Goal: Task Accomplishment & Management: Use online tool/utility

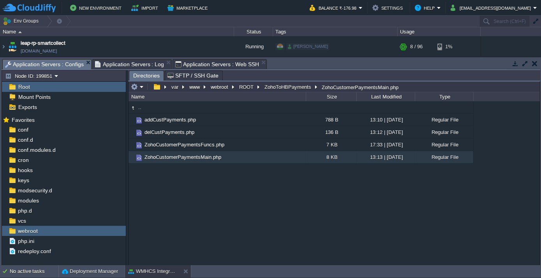
scroll to position [37, 0]
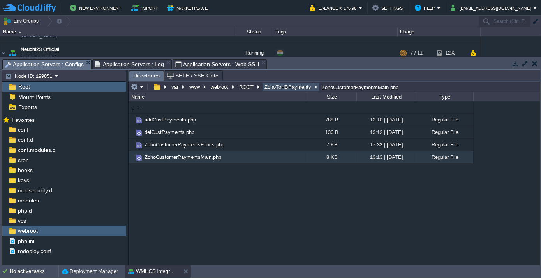
click at [290, 89] on button "ZohoToHBPayments" at bounding box center [288, 86] width 50 height 7
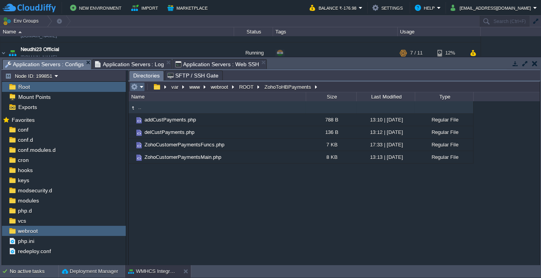
click at [142, 83] on em at bounding box center [137, 86] width 13 height 7
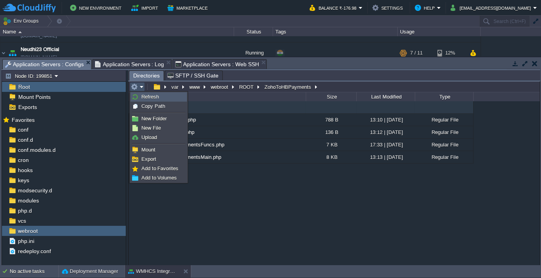
click at [142, 94] on span "Refresh" at bounding box center [150, 97] width 18 height 6
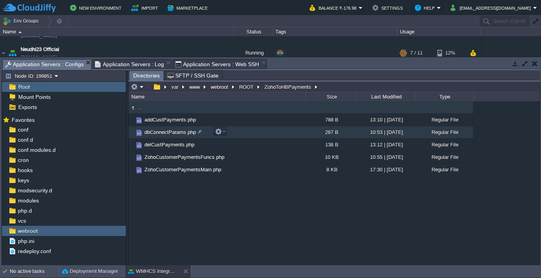
click at [161, 131] on span "dbConnectParams.php" at bounding box center [170, 132] width 54 height 7
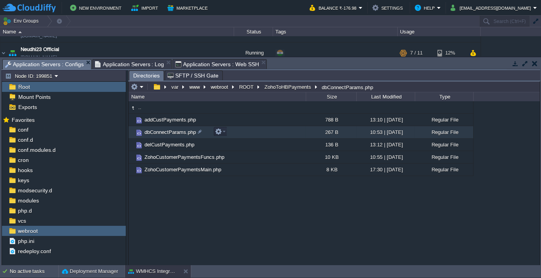
click at [161, 131] on span "dbConnectParams.php" at bounding box center [170, 132] width 54 height 7
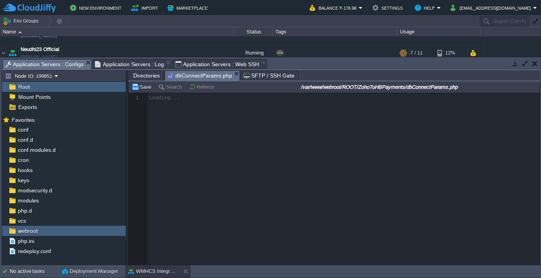
scroll to position [2, 0]
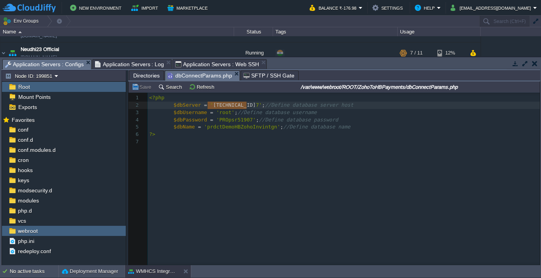
type textarea "[TECHNICAL_ID]"
drag, startPoint x: 206, startPoint y: 105, endPoint x: 248, endPoint y: 106, distance: 41.7
click at [206, 156] on div "x 1 <?php 2 $dbServer = ' [TECHNICAL_ID] ' ; //Define database server host 3 $d…" at bounding box center [340, 185] width 423 height 184
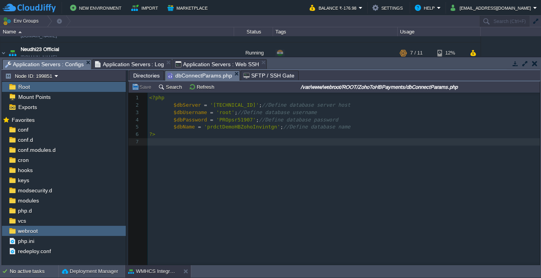
click at [205, 104] on div "x 1 <?php 2 $dbServer = '[TECHNICAL_ID]' ; //Define database server host 3 $dbU…" at bounding box center [345, 119] width 395 height 51
type textarea "//"
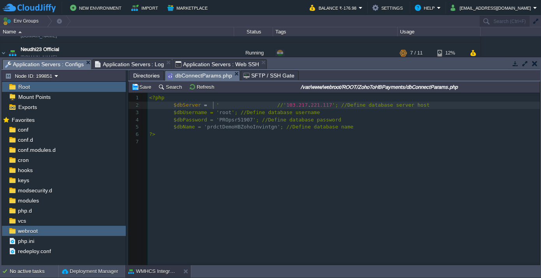
scroll to position [2, 5]
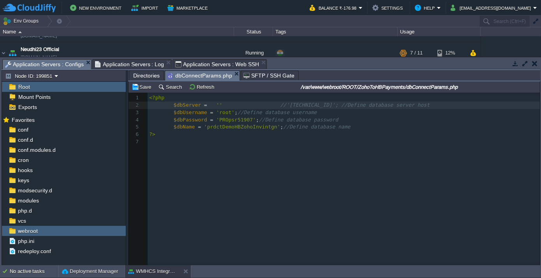
type textarea "'';"
click at [243, 136] on pre "?>" at bounding box center [345, 134] width 395 height 7
click at [310, 105] on div "xxxxxxxxxx 1 <?php 2 $dbServer = '[TECHNICAL_ID]' ; //'[TECHNICAL_ID]'; //Defin…" at bounding box center [345, 119] width 395 height 51
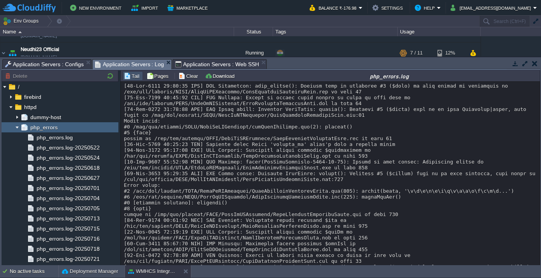
click at [122, 66] on span "Application Servers : Log" at bounding box center [129, 65] width 69 height 10
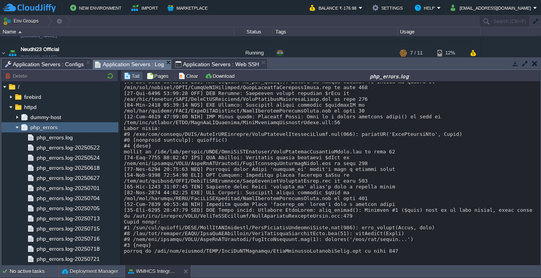
scroll to position [1918, 0]
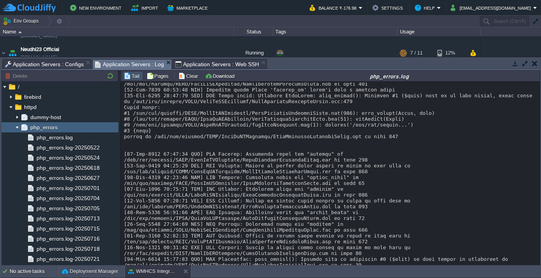
click at [49, 65] on span "Application Servers : Configs" at bounding box center [44, 64] width 79 height 9
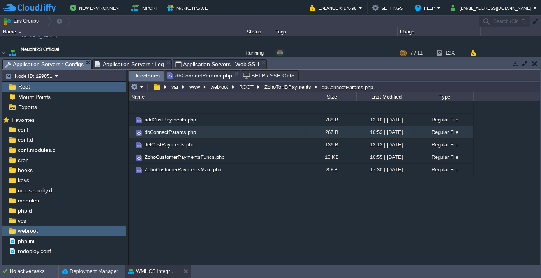
click at [146, 74] on span "Directories" at bounding box center [146, 76] width 26 height 10
click at [273, 86] on button "ZohoToHBPayments" at bounding box center [288, 86] width 50 height 7
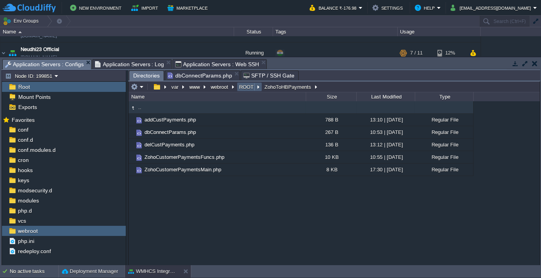
click at [241, 85] on button "ROOT" at bounding box center [247, 86] width 18 height 7
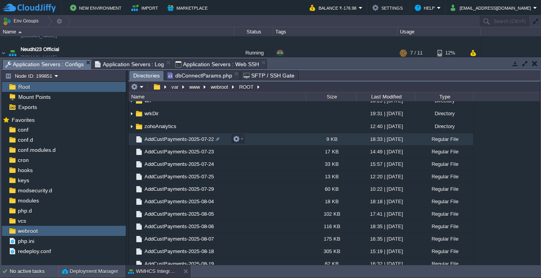
scroll to position [212, 0]
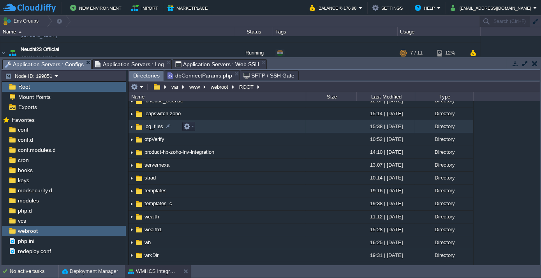
click at [153, 127] on span "log_files" at bounding box center [153, 126] width 21 height 7
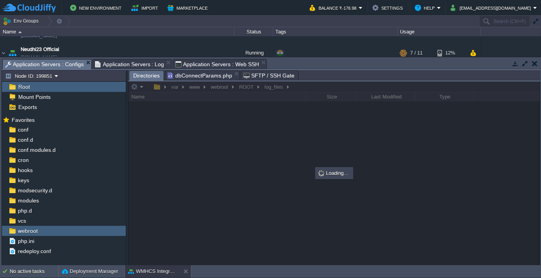
scroll to position [0, 0]
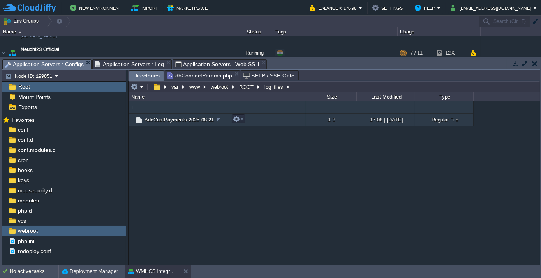
click at [164, 122] on span "AddCustPayments-2025-08-21" at bounding box center [179, 119] width 72 height 7
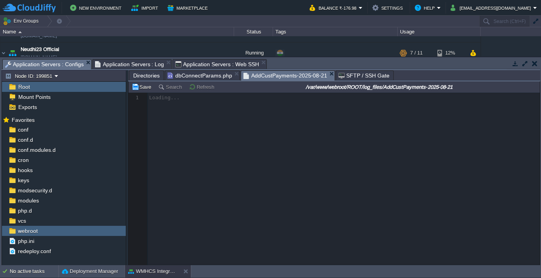
click at [259, 166] on div at bounding box center [334, 179] width 411 height 173
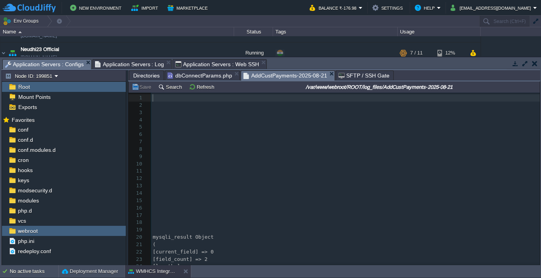
scroll to position [2, 0]
click at [259, 167] on pre "​" at bounding box center [345, 163] width 389 height 7
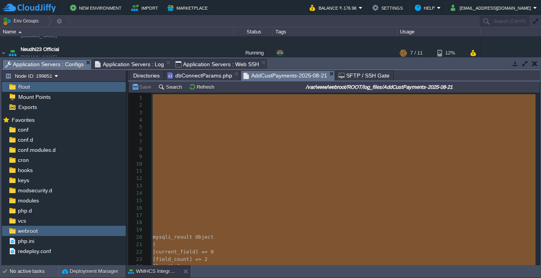
type textarea "-"
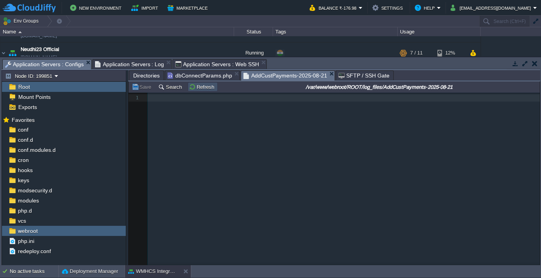
click at [203, 87] on button "Refresh" at bounding box center [203, 86] width 28 height 7
click at [198, 91] on td "Refresh" at bounding box center [203, 86] width 30 height 9
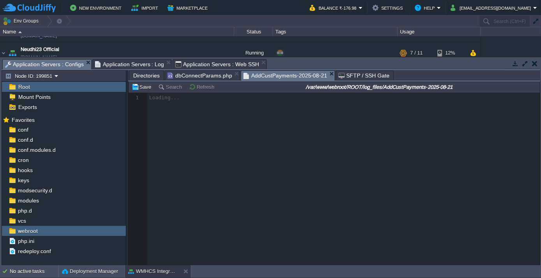
click at [111, 61] on span "Application Servers : Log" at bounding box center [129, 64] width 69 height 9
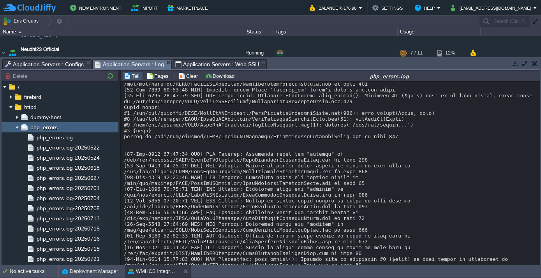
click at [62, 60] on span "Application Servers : Configs" at bounding box center [44, 64] width 79 height 9
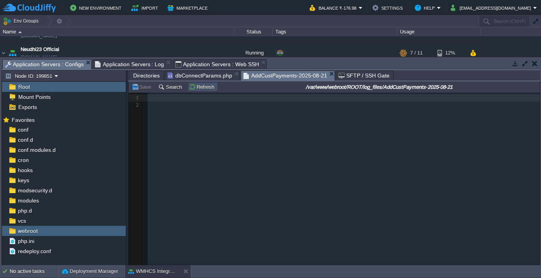
click at [194, 89] on button "Refresh" at bounding box center [203, 86] width 28 height 7
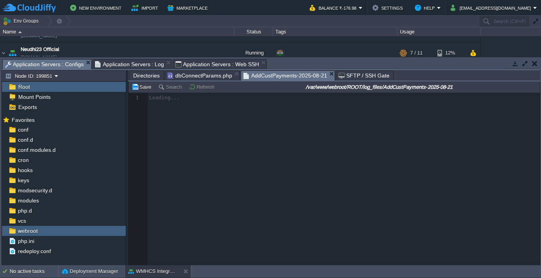
click at [136, 63] on span "Application Servers : Log" at bounding box center [129, 64] width 69 height 9
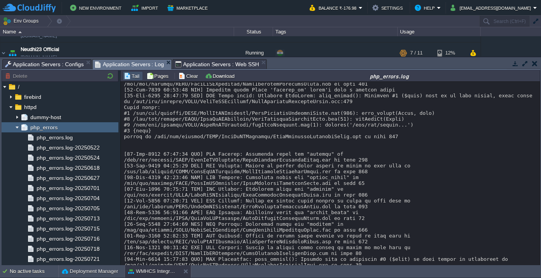
click at [60, 60] on span "Application Servers : Configs" at bounding box center [44, 64] width 79 height 9
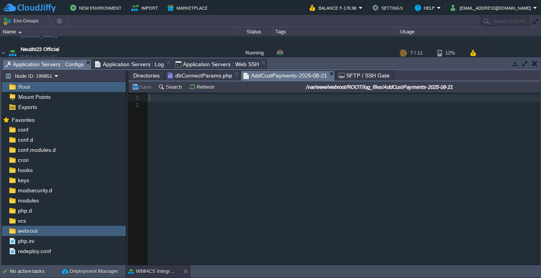
click at [106, 65] on span "Application Servers : Log" at bounding box center [129, 64] width 69 height 9
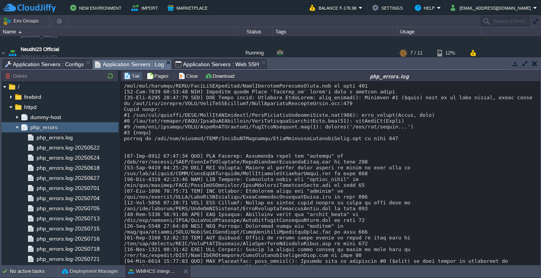
scroll to position [1918, 0]
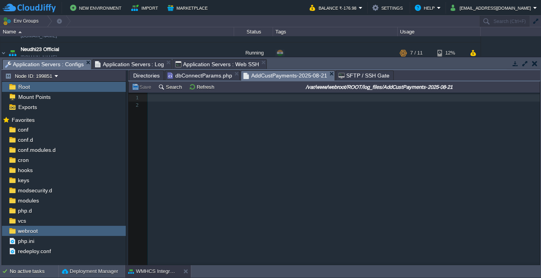
click at [57, 66] on span "Application Servers : Configs" at bounding box center [44, 65] width 79 height 10
click at [201, 90] on button "Refresh" at bounding box center [203, 86] width 28 height 7
click at [197, 90] on button "Refresh" at bounding box center [203, 86] width 28 height 7
click at [204, 85] on button "Refresh" at bounding box center [203, 86] width 28 height 7
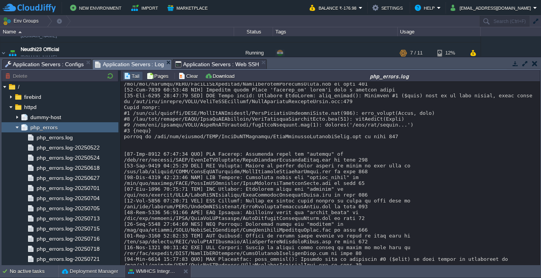
click at [133, 62] on span "Application Servers : Log" at bounding box center [129, 65] width 69 height 10
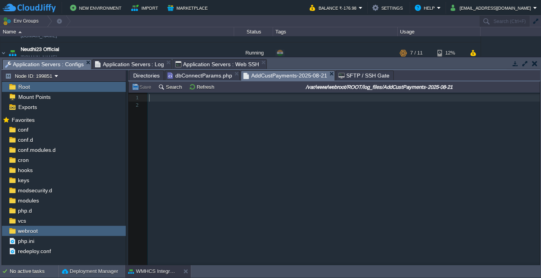
click at [37, 59] on div "Application Servers : Configs" at bounding box center [46, 64] width 89 height 10
click at [191, 86] on button "Refresh" at bounding box center [203, 86] width 28 height 7
click at [191, 90] on button "Refresh" at bounding box center [203, 86] width 28 height 7
click at [210, 87] on button "Refresh" at bounding box center [203, 86] width 28 height 7
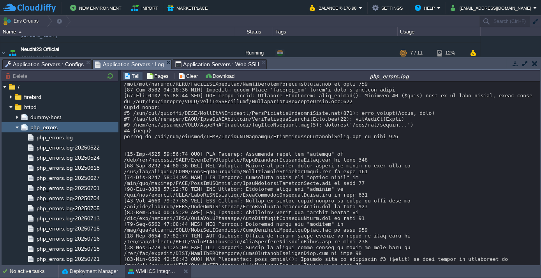
click at [144, 63] on span "Application Servers : Log" at bounding box center [129, 65] width 69 height 10
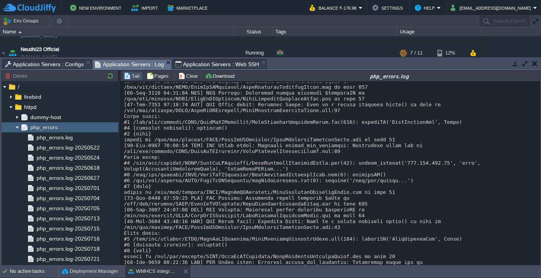
scroll to position [2371, 0]
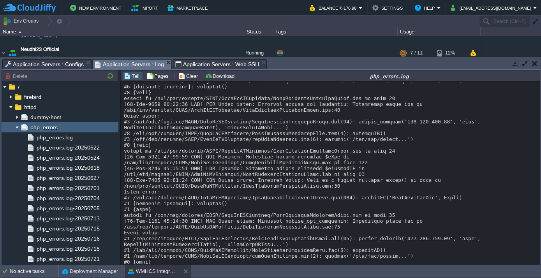
click at [41, 65] on span "Application Servers : Configs" at bounding box center [44, 64] width 79 height 9
click at [134, 63] on span "Application Servers : Log" at bounding box center [129, 65] width 69 height 10
click at [65, 62] on span "Application Servers : Configs" at bounding box center [44, 64] width 79 height 9
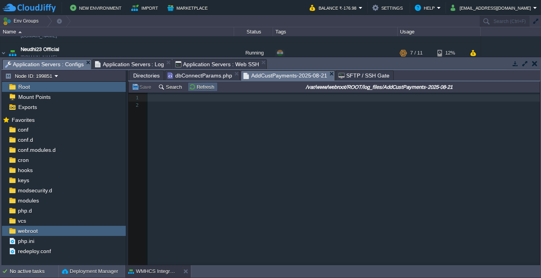
click at [204, 86] on button "Refresh" at bounding box center [203, 86] width 28 height 7
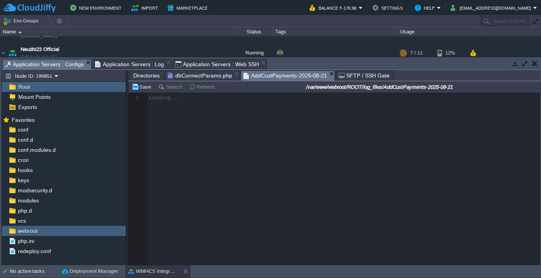
click at [204, 86] on button "Refresh" at bounding box center [203, 86] width 28 height 7
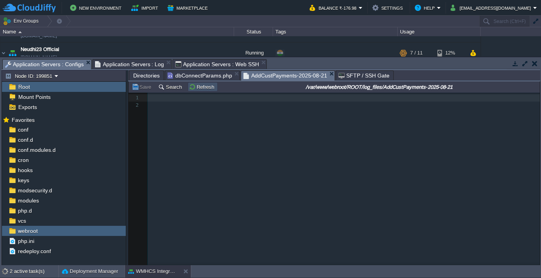
click at [205, 86] on button "Refresh" at bounding box center [203, 86] width 28 height 7
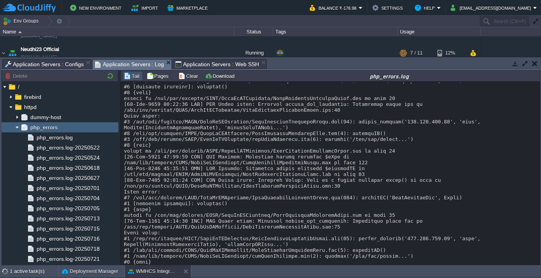
click at [136, 63] on span "Application Servers : Log" at bounding box center [129, 65] width 69 height 10
click at [60, 66] on span "Application Servers : Configs" at bounding box center [44, 64] width 79 height 9
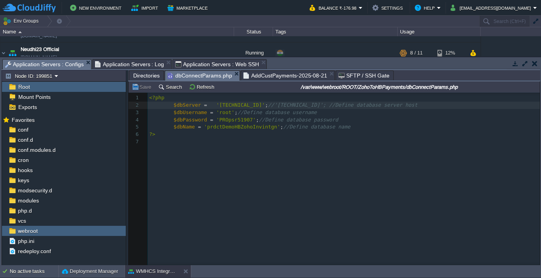
click at [195, 77] on span "dbConnectParams.php" at bounding box center [199, 76] width 65 height 10
type textarea "[TECHNICAL_ID]"
drag, startPoint x: 212, startPoint y: 104, endPoint x: 252, endPoint y: 105, distance: 40.1
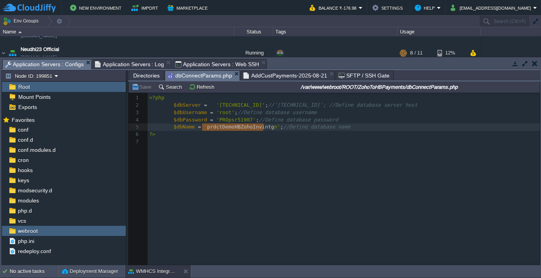
type textarea "prdctDemoHBZohoInvintgn"
drag, startPoint x: 201, startPoint y: 126, endPoint x: 265, endPoint y: 129, distance: 63.5
paste textarea
click at [238, 139] on pre "​" at bounding box center [345, 141] width 395 height 7
type textarea "[TECHNICAL_ID]"
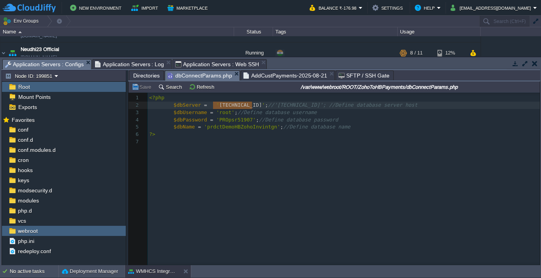
click at [245, 144] on pre "​" at bounding box center [345, 141] width 395 height 7
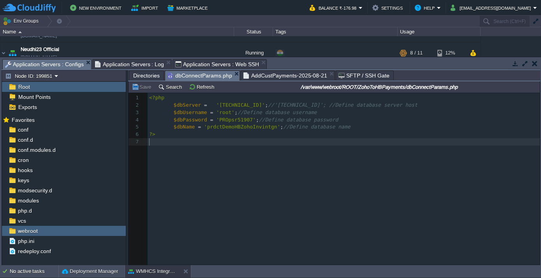
click at [145, 77] on span "Directories" at bounding box center [146, 75] width 26 height 9
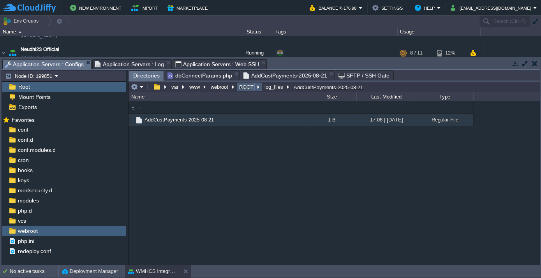
click at [244, 88] on button "ROOT" at bounding box center [247, 86] width 18 height 7
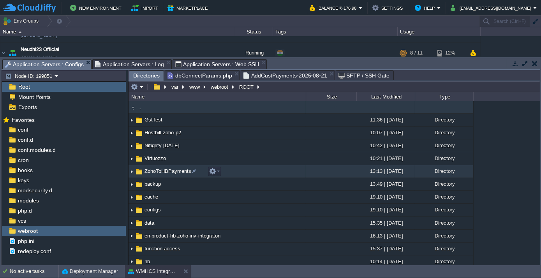
click at [157, 167] on td "ZohoToHBPayments" at bounding box center [217, 171] width 177 height 13
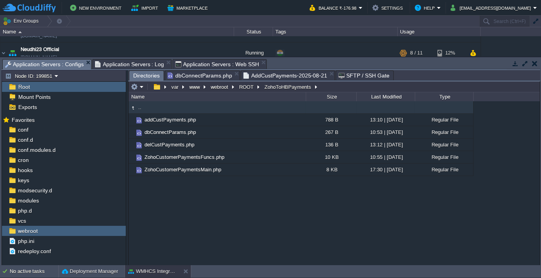
click at [208, 65] on span "Application Servers : Web SSH" at bounding box center [217, 64] width 84 height 9
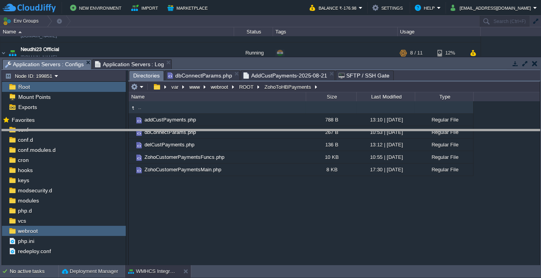
drag, startPoint x: 233, startPoint y: 64, endPoint x: 265, endPoint y: 194, distance: 134.3
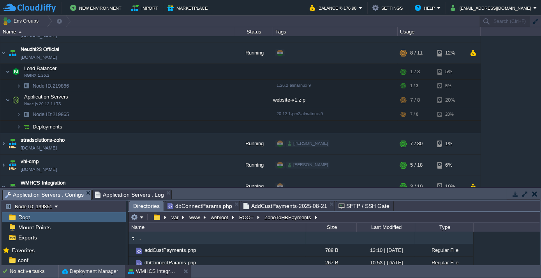
scroll to position [115, 0]
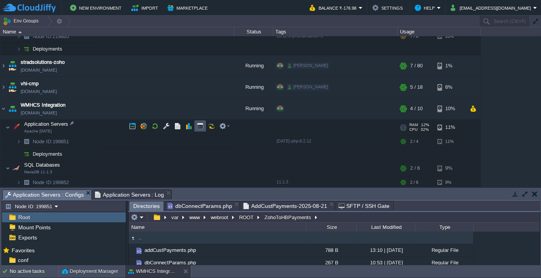
click at [200, 125] on button "button" at bounding box center [200, 126] width 7 height 7
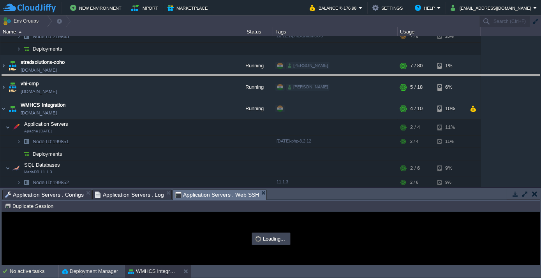
drag, startPoint x: 287, startPoint y: 194, endPoint x: 266, endPoint y: 78, distance: 118.0
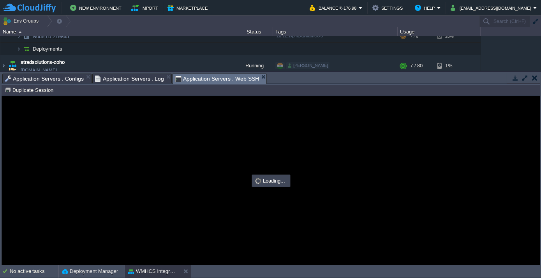
scroll to position [0, 0]
type input "#000000"
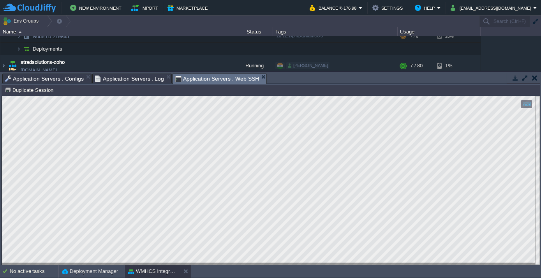
click at [2, 116] on div "Copy: Ctrl + Shift + C Paste: Ctrl + V Settings: Ctrl + Shift + Alt 0" at bounding box center [271, 180] width 538 height 169
click at [50, 78] on span "Application Servers : Configs" at bounding box center [44, 78] width 79 height 9
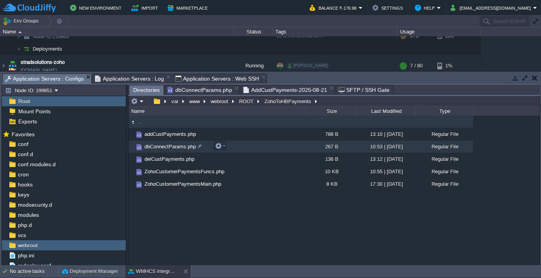
click at [164, 148] on span "dbConnectParams.php" at bounding box center [170, 146] width 54 height 7
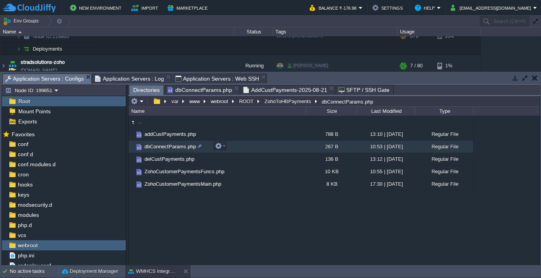
click at [164, 148] on span "dbConnectParams.php" at bounding box center [170, 146] width 54 height 7
click at [140, 88] on span "Directories" at bounding box center [146, 90] width 26 height 10
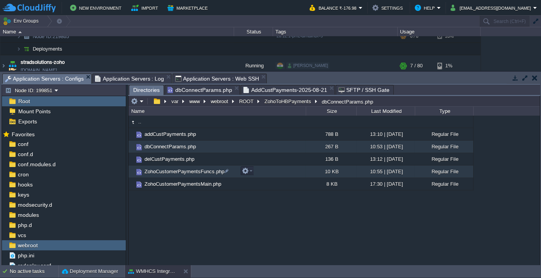
click at [178, 171] on span "ZohoCustomerPaymentsFuncs.php" at bounding box center [184, 171] width 82 height 7
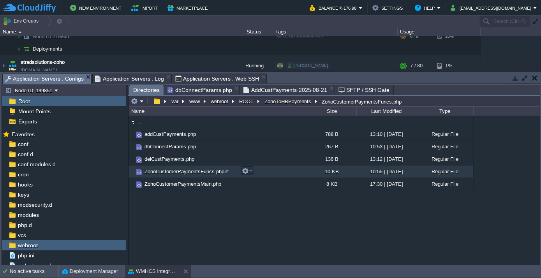
click at [178, 171] on span "ZohoCustomerPaymentsFuncs.php" at bounding box center [184, 171] width 82 height 7
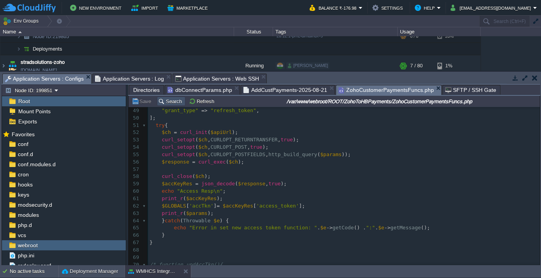
click at [169, 103] on button "Search" at bounding box center [171, 101] width 26 height 7
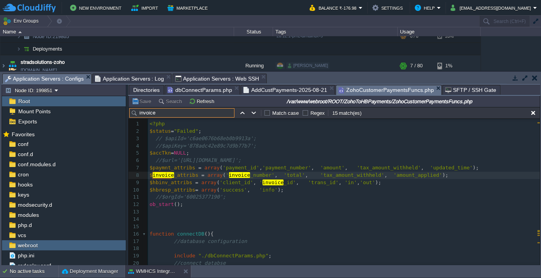
type input "invoice"
click at [146, 93] on span "Directories" at bounding box center [146, 89] width 26 height 9
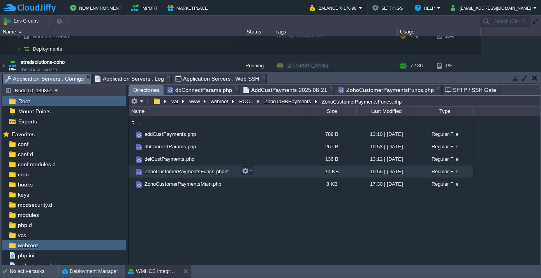
click at [178, 172] on span "ZohoCustomerPaymentsFuncs.php" at bounding box center [184, 171] width 82 height 7
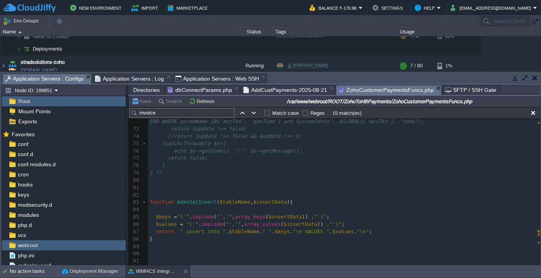
scroll to position [592, 0]
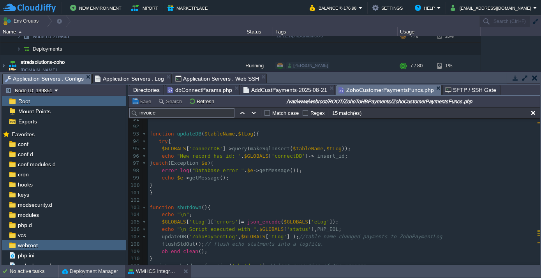
click at [142, 89] on span "Directories" at bounding box center [146, 89] width 26 height 9
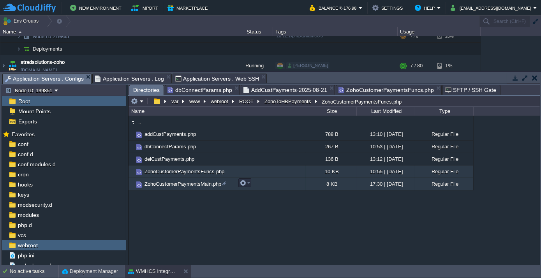
click at [187, 186] on span "ZohoCustomerPaymentsMain.php" at bounding box center [182, 184] width 79 height 7
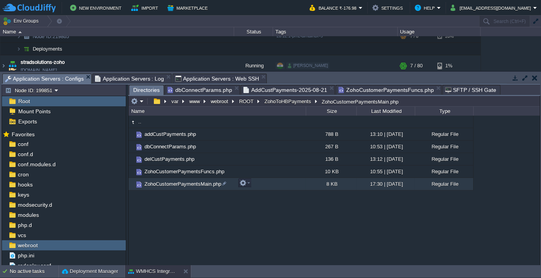
click at [187, 186] on span "ZohoCustomerPaymentsMain.php" at bounding box center [182, 184] width 79 height 7
click at [182, 182] on span "ZohoCustomerPaymentsMain.php" at bounding box center [182, 184] width 79 height 7
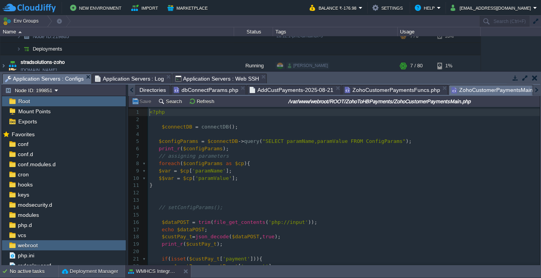
click at [204, 92] on span "dbConnectParams.php" at bounding box center [206, 89] width 65 height 9
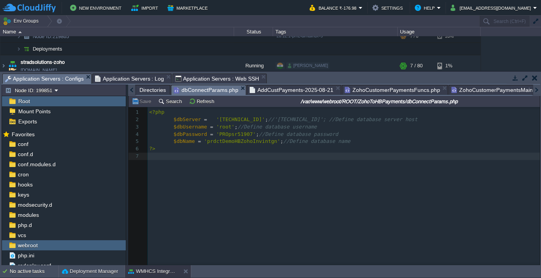
click at [202, 172] on div "xxxxxxxxxx 1 <?php 2 $dbServer = '[TECHNICAL_ID]' ; //'[TECHNICAL_ID]'; //Defin…" at bounding box center [340, 192] width 423 height 170
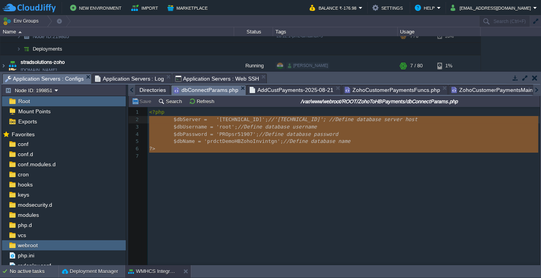
type textarea "<?php $dbServer = '[TECHNICAL_ID]'; //'[TECHNICAL_ID]'; //Define database serve…"
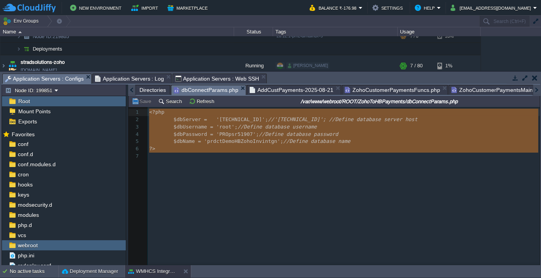
drag, startPoint x: 171, startPoint y: 154, endPoint x: 146, endPoint y: 109, distance: 51.4
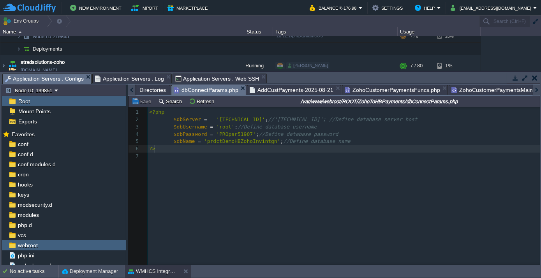
click at [160, 149] on pre "?>" at bounding box center [345, 148] width 395 height 7
type textarea "*"
click at [150, 90] on span "Directories" at bounding box center [153, 89] width 26 height 9
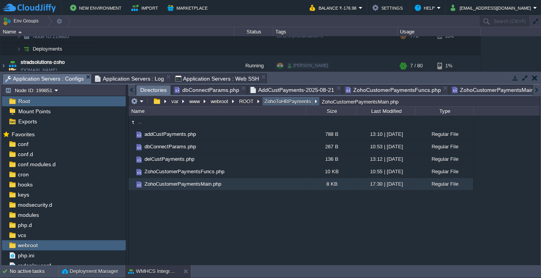
click at [312, 98] on em "ZohoToHBPayments" at bounding box center [290, 101] width 55 height 7
click at [259, 100] on em "ROOT" at bounding box center [249, 101] width 23 height 7
drag, startPoint x: 186, startPoint y: 203, endPoint x: 182, endPoint y: 196, distance: 8.2
click at [186, 203] on div ".. addCustPayments.php 788 B 13:10 | [DATE] Regular File dbConnectParams.php 26…" at bounding box center [334, 190] width 411 height 149
click at [243, 100] on button "ROOT" at bounding box center [247, 101] width 18 height 7
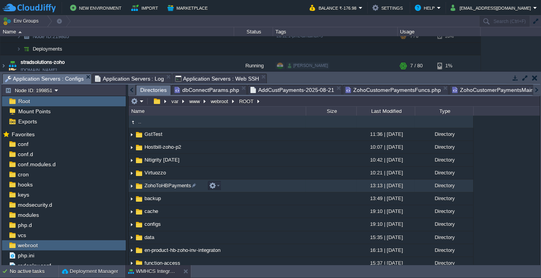
click at [163, 186] on span "ZohoToHBPayments" at bounding box center [167, 185] width 49 height 7
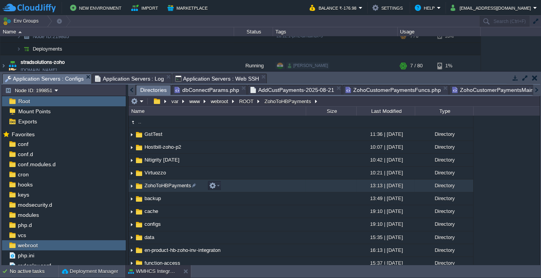
click at [163, 186] on span "ZohoToHBPayments" at bounding box center [167, 185] width 49 height 7
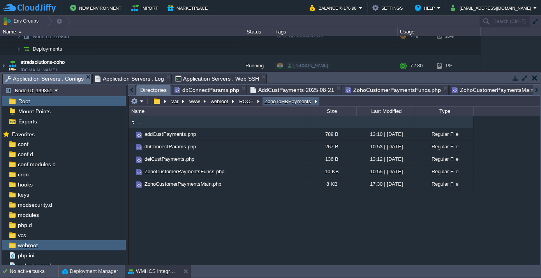
click at [314, 99] on em "ZohoToHBPayments" at bounding box center [290, 101] width 55 height 7
click at [277, 100] on button "ZohoToHBPayments" at bounding box center [288, 101] width 50 height 7
click at [244, 102] on button "ROOT" at bounding box center [247, 101] width 18 height 7
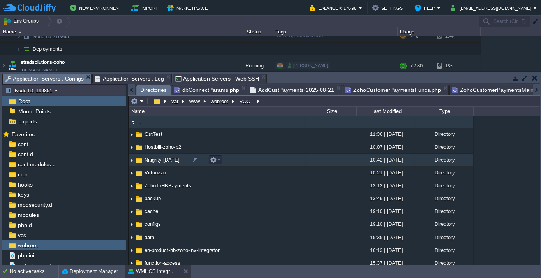
click at [181, 158] on span "Nitigrity [DATE]" at bounding box center [161, 160] width 37 height 7
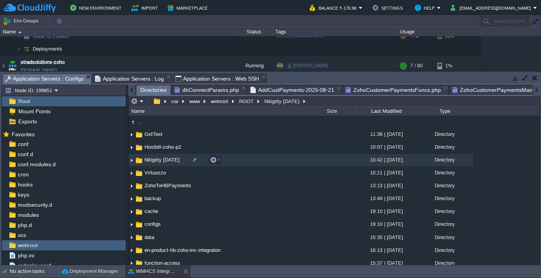
click at [181, 158] on span "Nitigrity [DATE]" at bounding box center [161, 160] width 37 height 7
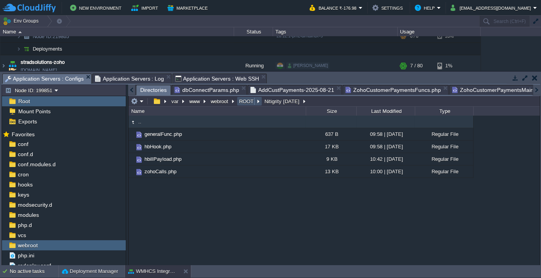
click at [246, 100] on button "ROOT" at bounding box center [247, 101] width 18 height 7
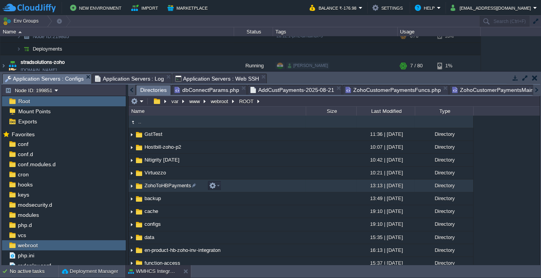
click at [171, 185] on span "ZohoToHBPayments" at bounding box center [167, 185] width 49 height 7
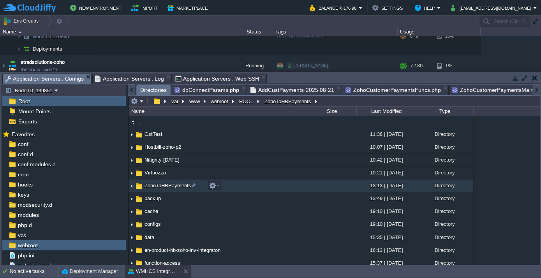
click at [171, 185] on span "ZohoToHBPayments" at bounding box center [167, 185] width 49 height 7
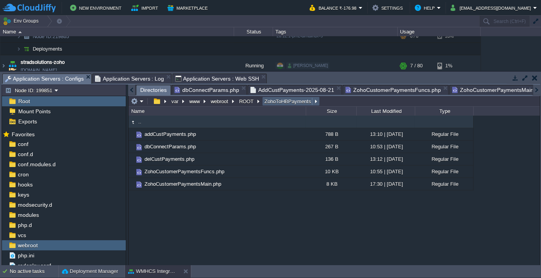
click at [312, 101] on em "ZohoToHBPayments" at bounding box center [290, 101] width 55 height 7
click at [246, 100] on button "ROOT" at bounding box center [247, 101] width 18 height 7
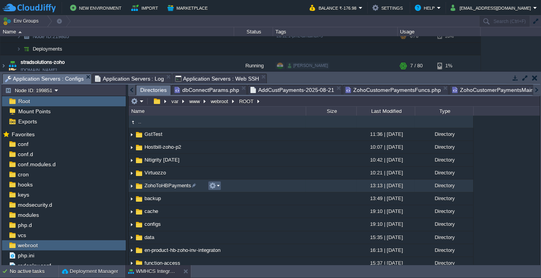
click at [218, 185] on em at bounding box center [214, 185] width 11 height 7
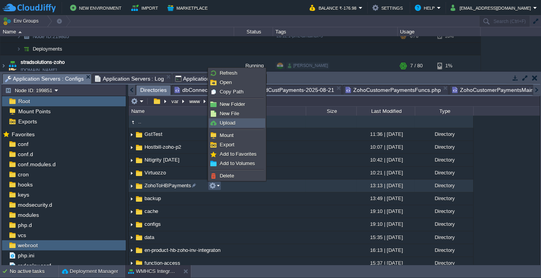
click at [229, 125] on span "Upload" at bounding box center [228, 123] width 16 height 6
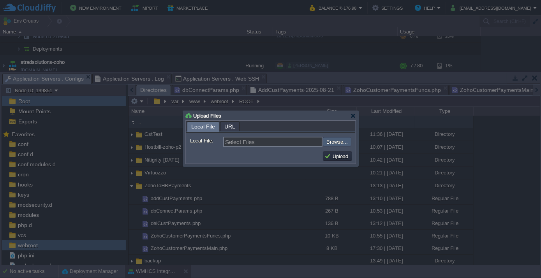
click at [331, 143] on input "file" at bounding box center [302, 141] width 99 height 9
type input "C:\fakepath\dbConn.php"
type input "dbConn.php"
click at [338, 155] on button "Upload" at bounding box center [337, 156] width 26 height 7
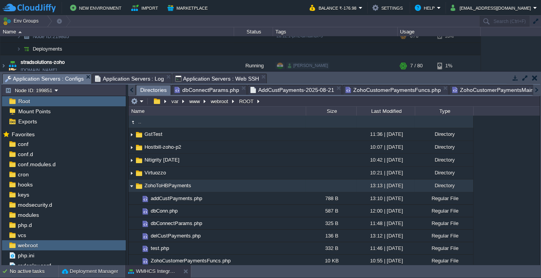
click at [182, 184] on span "ZohoToHBPayments" at bounding box center [167, 185] width 49 height 7
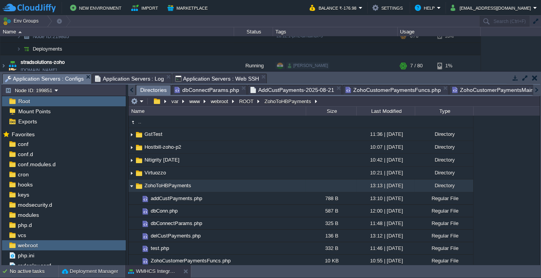
click at [182, 184] on span "ZohoToHBPayments" at bounding box center [167, 185] width 49 height 7
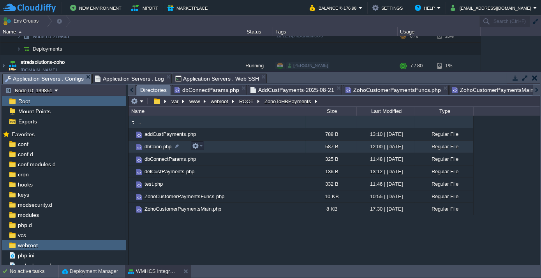
click at [158, 145] on span "dbConn.php" at bounding box center [157, 146] width 29 height 7
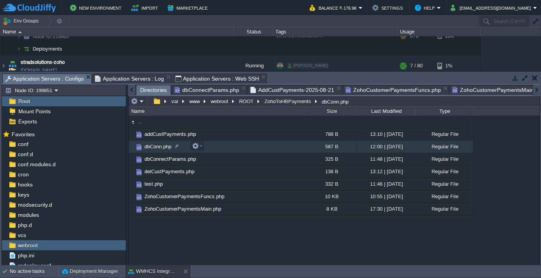
click at [158, 145] on span "dbConn.php" at bounding box center [157, 146] width 29 height 7
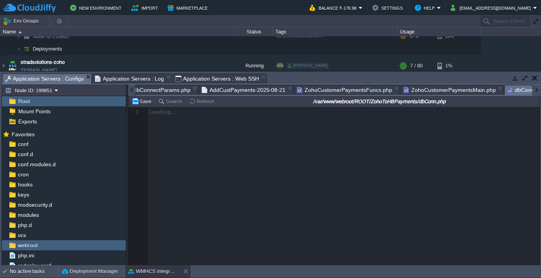
click at [253, 218] on div at bounding box center [334, 186] width 411 height 158
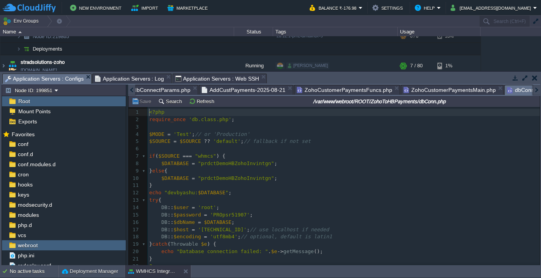
scroll to position [0, 9]
click at [134, 92] on div at bounding box center [131, 90] width 7 height 11
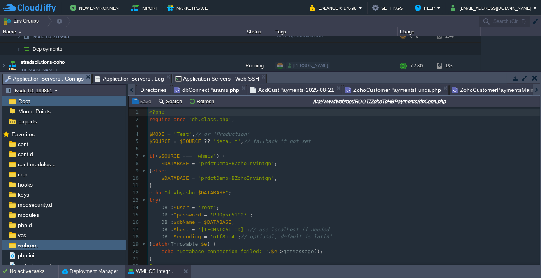
click at [148, 89] on span "Directories" at bounding box center [153, 89] width 26 height 9
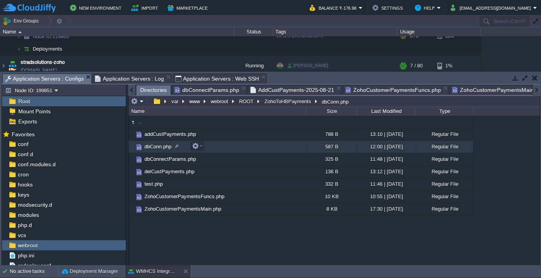
click at [162, 146] on span "dbConn.php" at bounding box center [157, 146] width 29 height 7
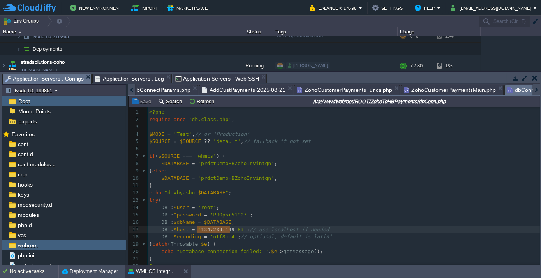
type textarea "[TECHNICAL_ID]"
drag, startPoint x: 195, startPoint y: 230, endPoint x: 231, endPoint y: 231, distance: 36.2
type textarea "[TECHNICAL_ID]"
type textarea "//"
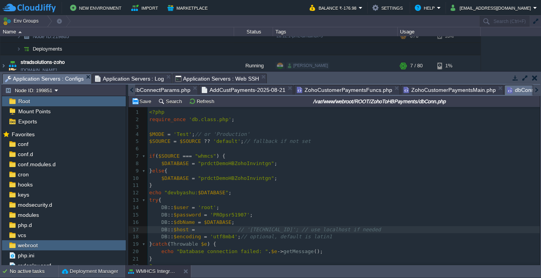
type textarea "/"
type textarea "."
type textarea "'';"
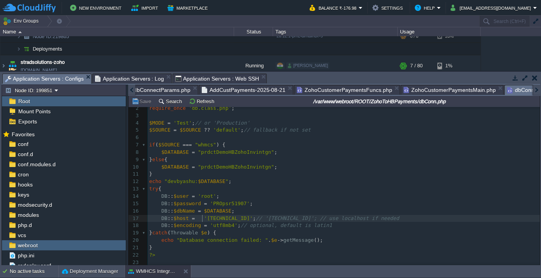
click at [341, 90] on span "ZohoCustomerPaymentsFuncs.php" at bounding box center [344, 89] width 95 height 9
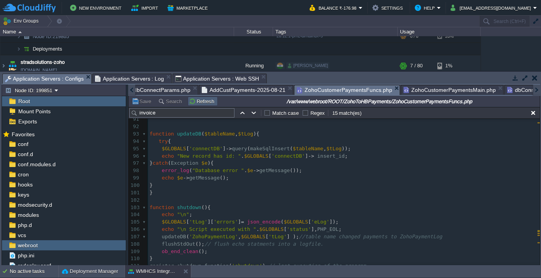
click at [197, 101] on button "Refresh" at bounding box center [203, 101] width 28 height 7
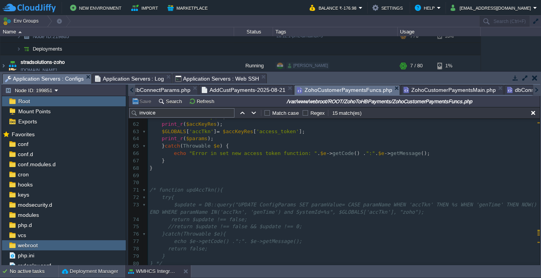
scroll to position [460, 0]
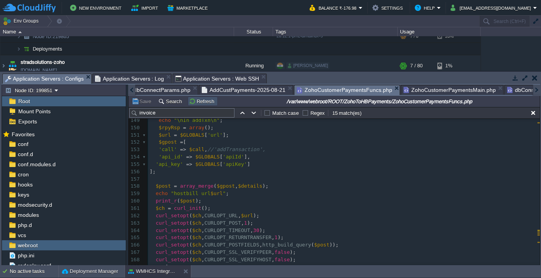
click at [197, 102] on button "Refresh" at bounding box center [203, 101] width 28 height 7
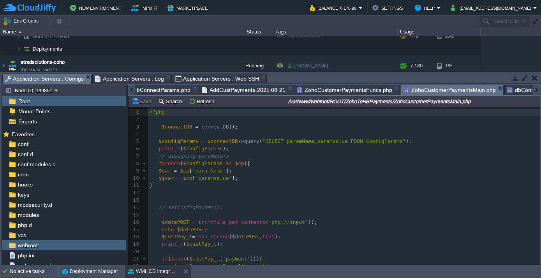
click at [420, 89] on span "ZohoCustomerPaymentsMain.php" at bounding box center [449, 90] width 92 height 10
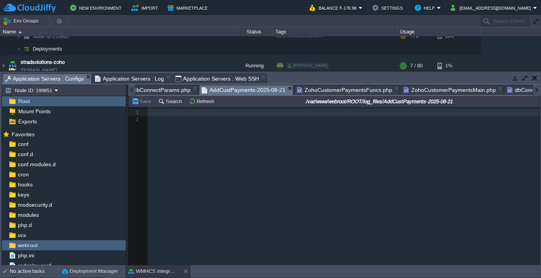
click at [223, 88] on span "AddCustPayments-2025-08-21" at bounding box center [244, 90] width 84 height 10
click at [202, 139] on div "2 1 ​ 2 ​" at bounding box center [340, 192] width 423 height 170
click at [193, 102] on button "Refresh" at bounding box center [203, 101] width 28 height 7
click at [204, 99] on button "Refresh" at bounding box center [203, 101] width 28 height 7
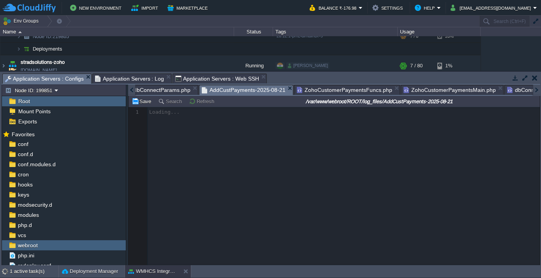
click at [138, 77] on span "Application Servers : Log" at bounding box center [129, 78] width 69 height 9
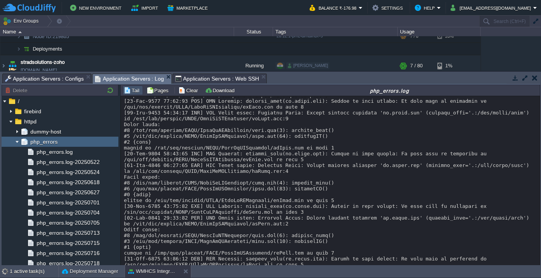
scroll to position [3026, 0]
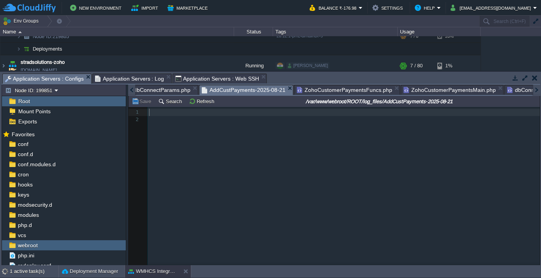
click at [47, 76] on span "Application Servers : Configs" at bounding box center [44, 79] width 79 height 10
click at [194, 104] on button "Refresh" at bounding box center [203, 101] width 28 height 7
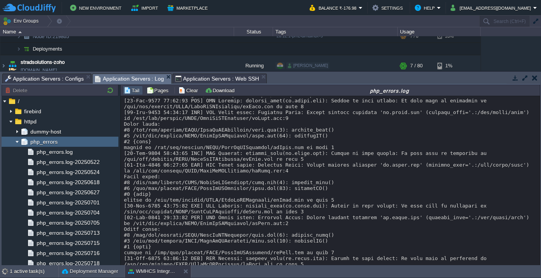
click at [133, 78] on span "Application Servers : Log" at bounding box center [129, 79] width 69 height 10
click at [41, 79] on span "Application Servers : Configs" at bounding box center [44, 78] width 79 height 9
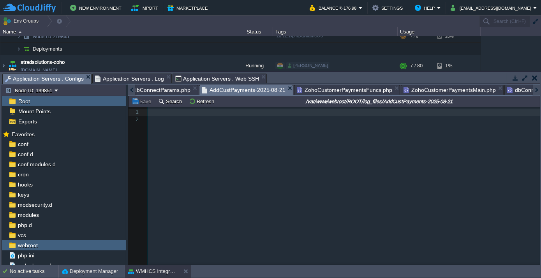
click at [131, 82] on span "Application Servers : Log" at bounding box center [129, 78] width 69 height 9
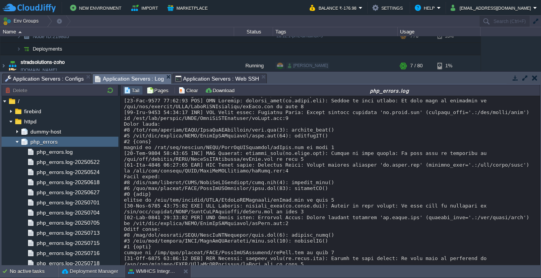
click at [57, 77] on span "Application Servers : Configs" at bounding box center [44, 78] width 79 height 9
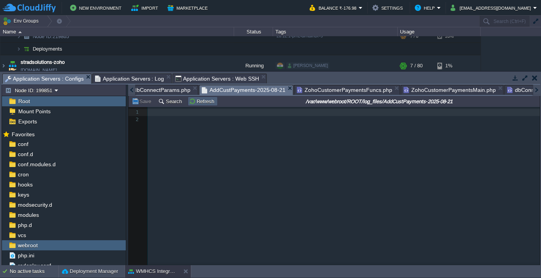
click at [192, 103] on button "Refresh" at bounding box center [203, 101] width 28 height 7
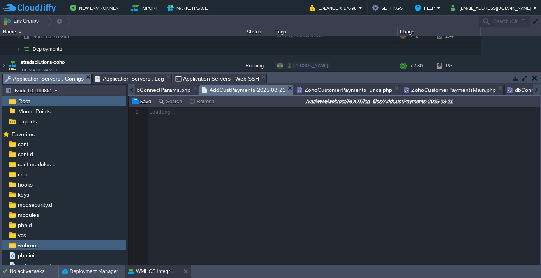
click at [192, 103] on button "Refresh" at bounding box center [203, 101] width 28 height 7
click at [191, 103] on button "Refresh" at bounding box center [203, 101] width 28 height 7
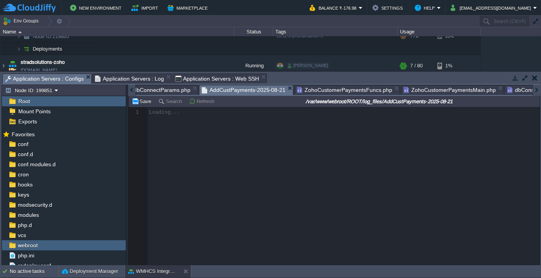
click at [191, 103] on button "Refresh" at bounding box center [203, 101] width 28 height 7
click at [132, 89] on div at bounding box center [131, 90] width 7 height 11
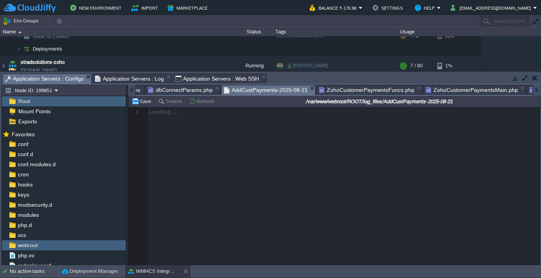
click at [132, 89] on div at bounding box center [131, 90] width 7 height 11
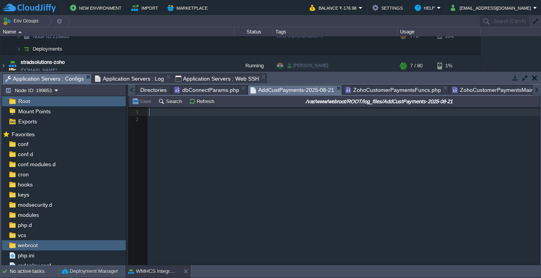
click at [132, 89] on div at bounding box center [131, 90] width 7 height 11
click at [146, 89] on span "Directories" at bounding box center [153, 89] width 26 height 9
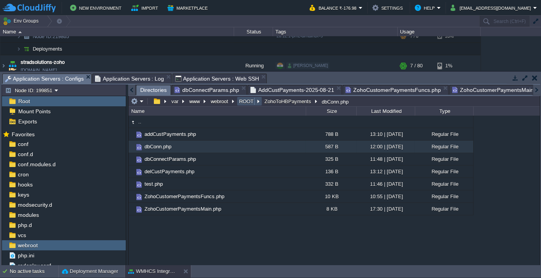
click at [241, 101] on button "ROOT" at bounding box center [247, 101] width 18 height 7
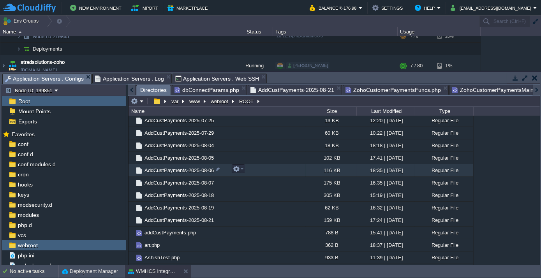
scroll to position [354, 0]
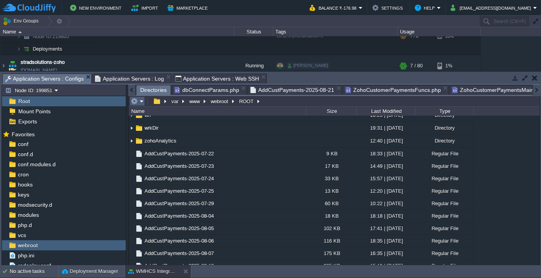
click at [138, 102] on em at bounding box center [137, 101] width 13 height 7
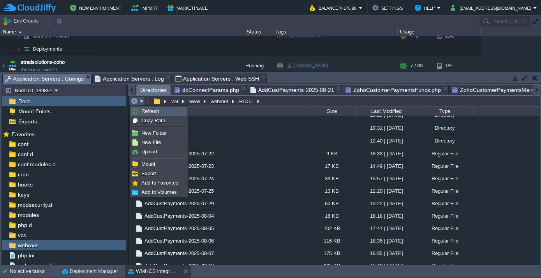
click at [143, 109] on span "Refresh" at bounding box center [150, 111] width 18 height 6
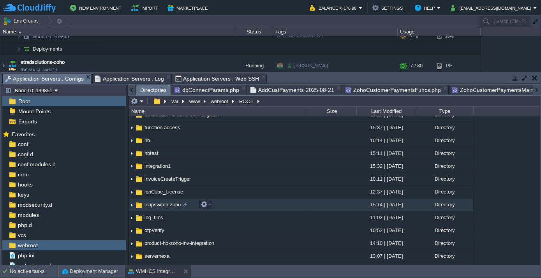
scroll to position [141, 0]
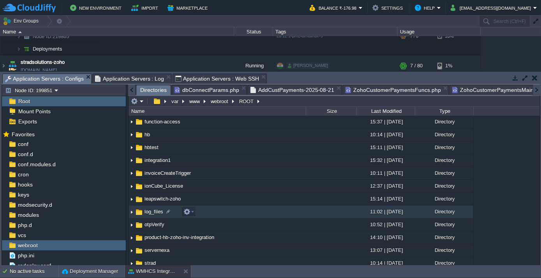
click at [145, 206] on td "log_files" at bounding box center [217, 212] width 177 height 13
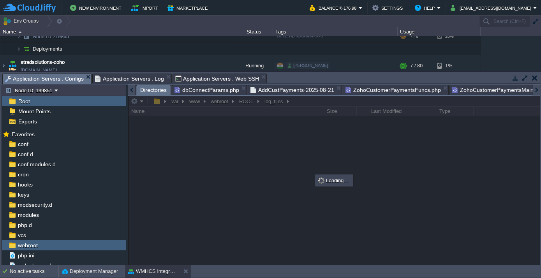
scroll to position [0, 0]
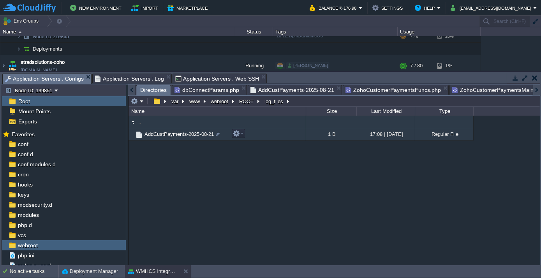
click at [176, 134] on span "AddCustPayments-2025-08-21" at bounding box center [179, 134] width 72 height 7
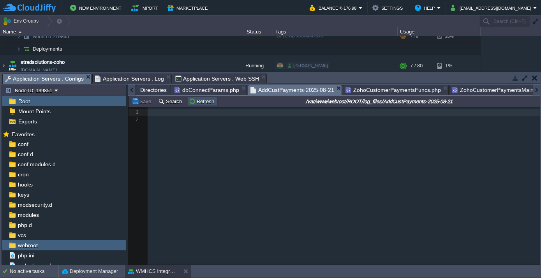
click at [199, 99] on button "Refresh" at bounding box center [203, 101] width 28 height 7
click at [154, 90] on span "Directories" at bounding box center [153, 89] width 26 height 9
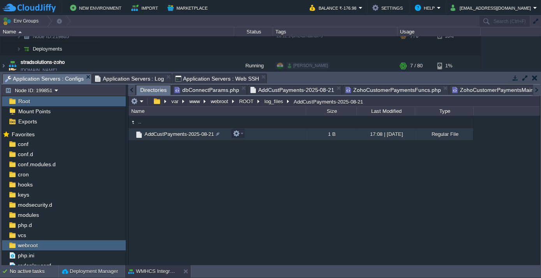
click at [178, 131] on span "AddCustPayments-2025-08-21" at bounding box center [179, 134] width 72 height 7
click at [141, 100] on em at bounding box center [137, 101] width 13 height 7
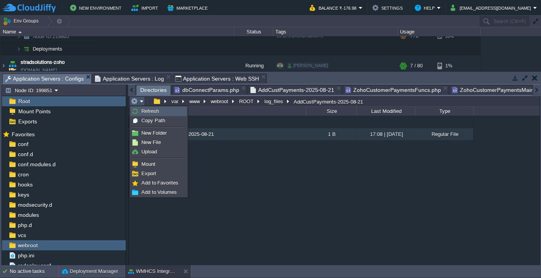
click at [143, 113] on span "Refresh" at bounding box center [150, 111] width 18 height 6
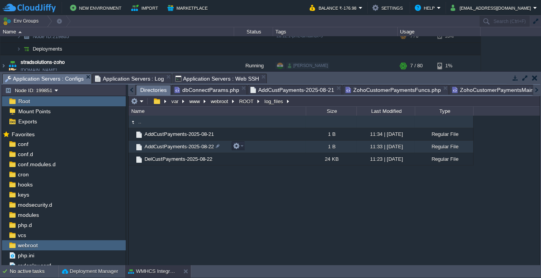
click at [185, 148] on span "AddCustPayments-2025-08-22" at bounding box center [179, 146] width 72 height 7
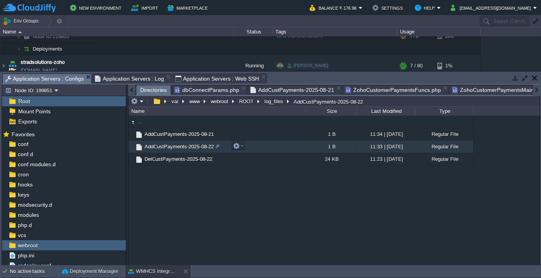
click at [185, 148] on span "AddCustPayments-2025-08-22" at bounding box center [179, 146] width 72 height 7
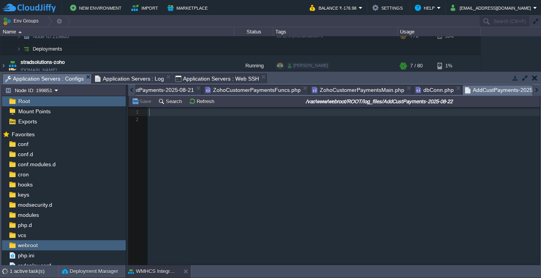
scroll to position [2, 0]
click at [199, 100] on button "Refresh" at bounding box center [203, 101] width 28 height 7
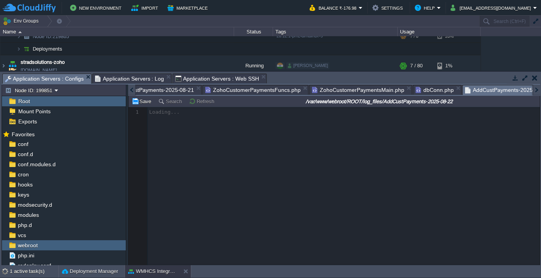
click at [199, 100] on button "Refresh" at bounding box center [203, 101] width 28 height 7
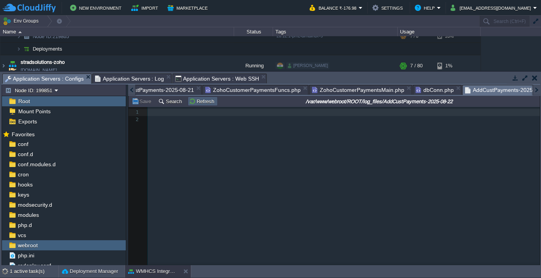
click at [199, 102] on button "Refresh" at bounding box center [203, 101] width 28 height 7
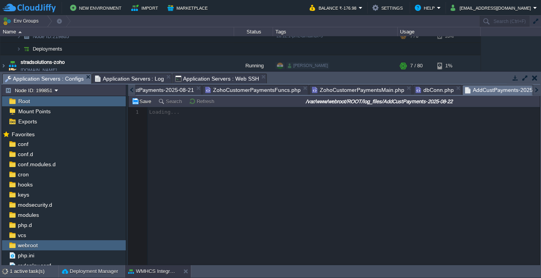
click at [199, 102] on button "Refresh" at bounding box center [203, 101] width 28 height 7
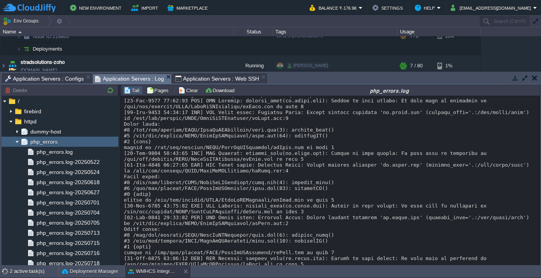
click at [147, 77] on span "Application Servers : Log" at bounding box center [129, 79] width 69 height 10
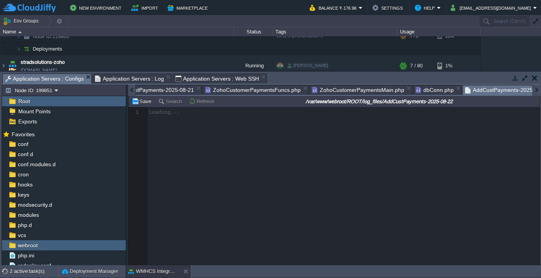
click at [52, 77] on span "Application Servers : Configs" at bounding box center [44, 79] width 79 height 10
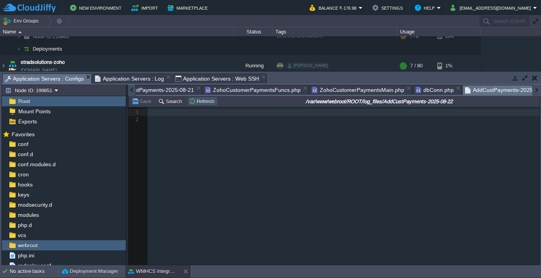
click at [191, 99] on button "Refresh" at bounding box center [203, 101] width 28 height 7
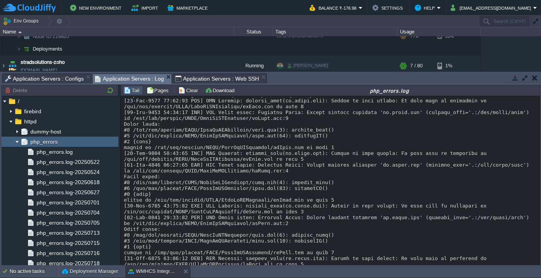
click at [111, 74] on span "Application Servers : Log" at bounding box center [129, 79] width 69 height 10
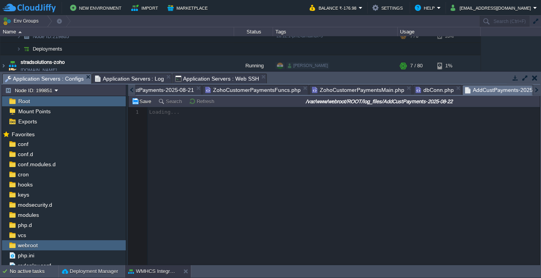
click at [52, 80] on span "Application Servers : Configs" at bounding box center [44, 79] width 79 height 10
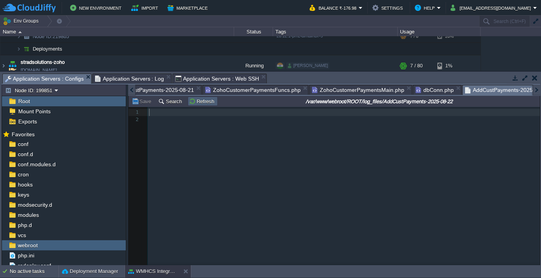
click at [203, 102] on button "Refresh" at bounding box center [203, 101] width 28 height 7
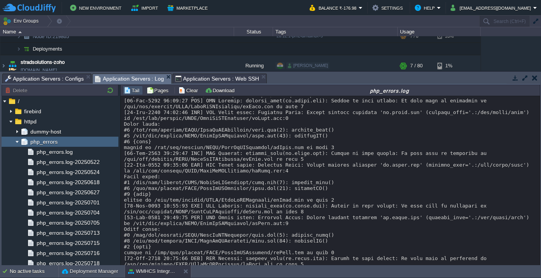
click at [127, 76] on span "Application Servers : Log" at bounding box center [129, 79] width 69 height 10
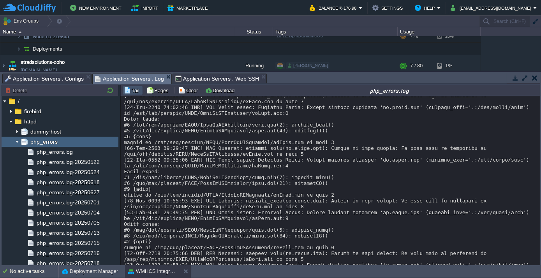
scroll to position [3037, 0]
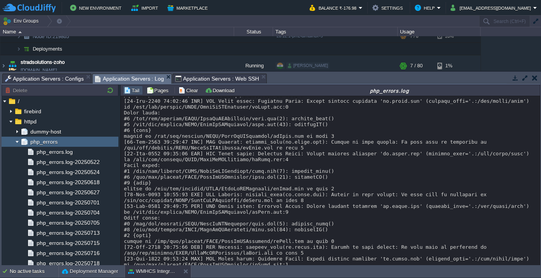
click at [63, 77] on span "Application Servers : Configs" at bounding box center [44, 78] width 79 height 9
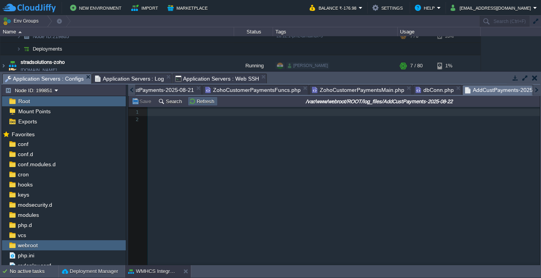
click at [196, 102] on button "Refresh" at bounding box center [203, 101] width 28 height 7
click at [258, 91] on span "ZohoCustomerPaymentsFuncs.php" at bounding box center [252, 89] width 95 height 9
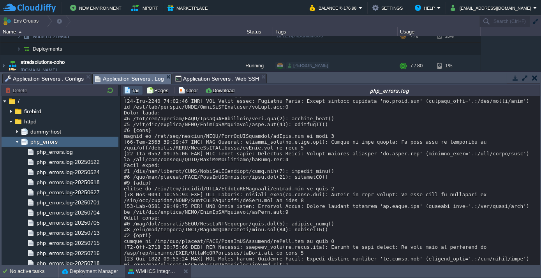
click at [120, 79] on span "Application Servers : Log" at bounding box center [129, 79] width 69 height 10
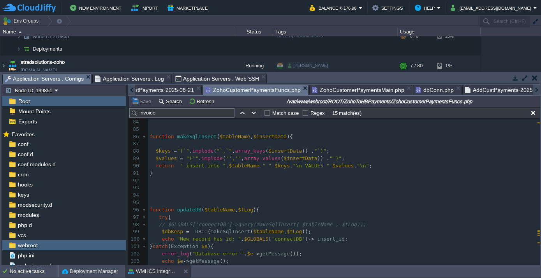
click at [55, 74] on span "Application Servers : Configs" at bounding box center [44, 79] width 79 height 10
click at [487, 93] on span "AddCustPayments-2025-08-22" at bounding box center [507, 89] width 84 height 9
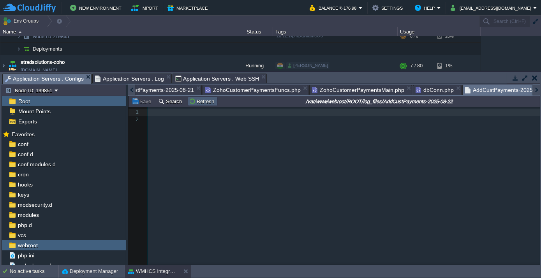
click at [198, 103] on button "Refresh" at bounding box center [203, 101] width 28 height 7
click at [198, 101] on button "Refresh" at bounding box center [203, 101] width 28 height 7
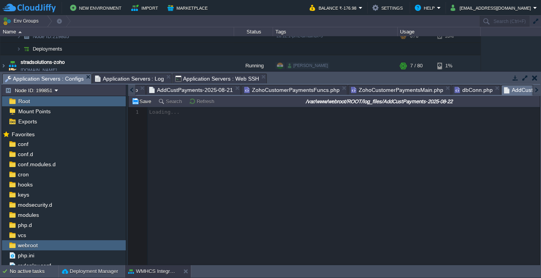
click at [129, 92] on div at bounding box center [131, 90] width 7 height 11
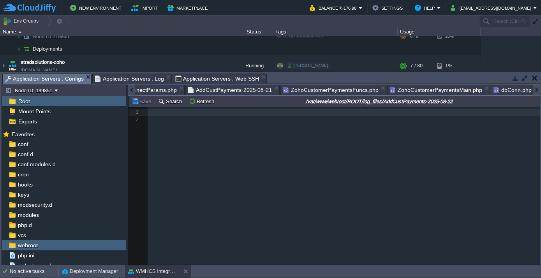
click at [129, 92] on div at bounding box center [131, 90] width 7 height 11
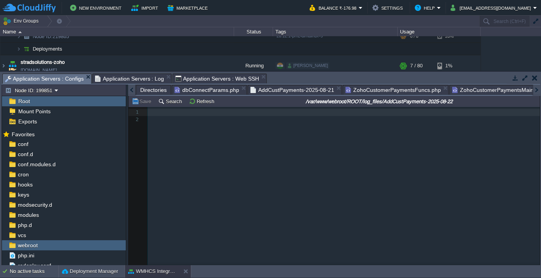
click at [129, 92] on div at bounding box center [131, 90] width 7 height 11
click at [160, 88] on span "Directories" at bounding box center [153, 89] width 26 height 9
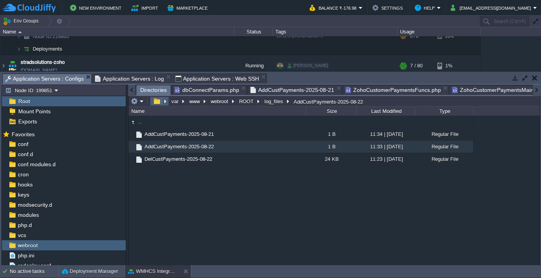
click at [164, 102] on em at bounding box center [159, 101] width 17 height 7
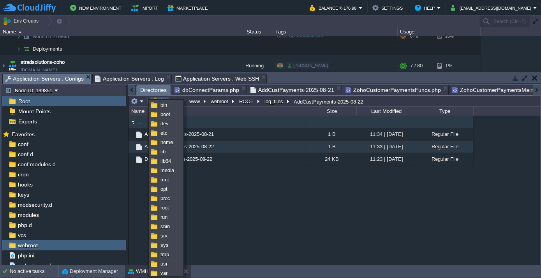
drag, startPoint x: 206, startPoint y: 121, endPoint x: 200, endPoint y: 118, distance: 7.0
click at [207, 121] on td ".." at bounding box center [217, 122] width 177 height 12
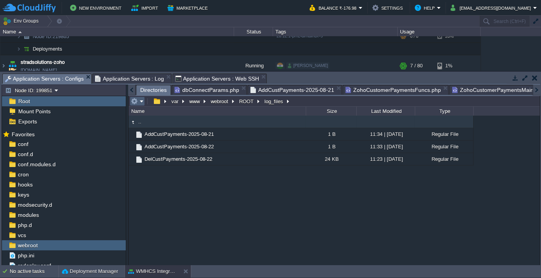
click at [141, 100] on em at bounding box center [137, 101] width 13 height 7
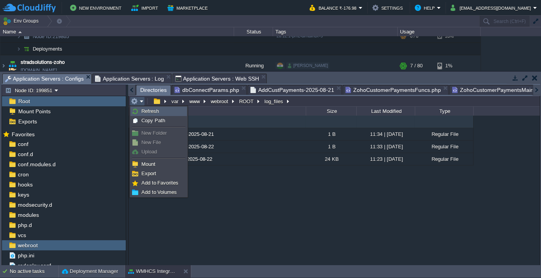
click at [149, 114] on span "Refresh" at bounding box center [150, 111] width 18 height 6
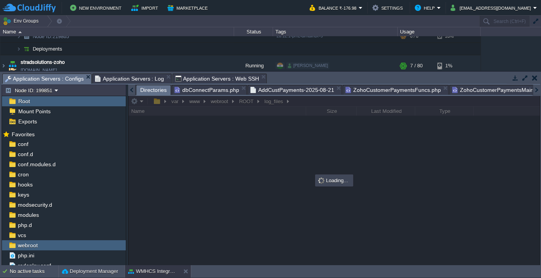
scroll to position [0, 196]
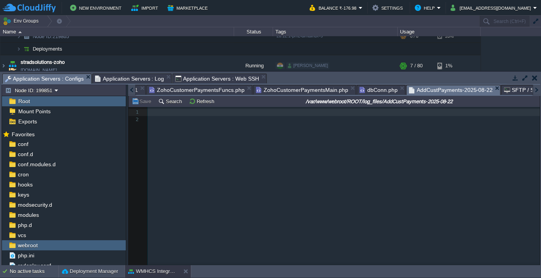
click at [421, 91] on span "AddCustPayments-2025-08-22" at bounding box center [451, 90] width 84 height 10
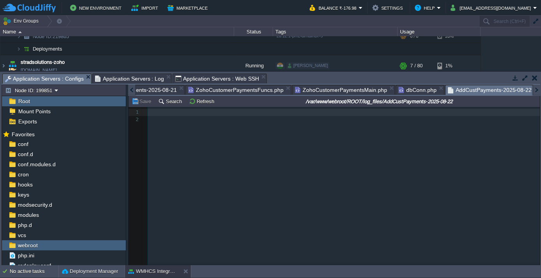
click at [131, 89] on div at bounding box center [131, 90] width 7 height 11
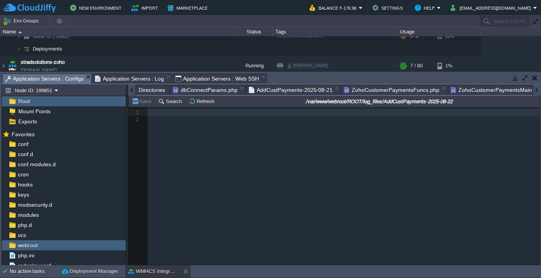
scroll to position [0, 0]
click at [131, 89] on div at bounding box center [131, 90] width 7 height 11
click at [152, 92] on span "Directories" at bounding box center [153, 89] width 26 height 9
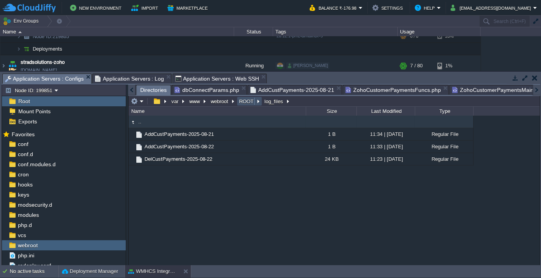
click at [242, 100] on button "ROOT" at bounding box center [247, 101] width 18 height 7
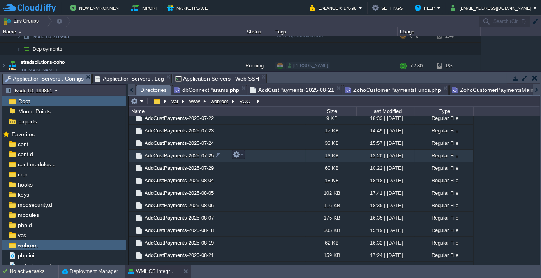
scroll to position [354, 0]
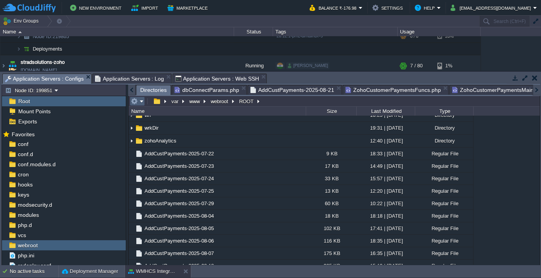
click at [139, 100] on em at bounding box center [137, 101] width 13 height 7
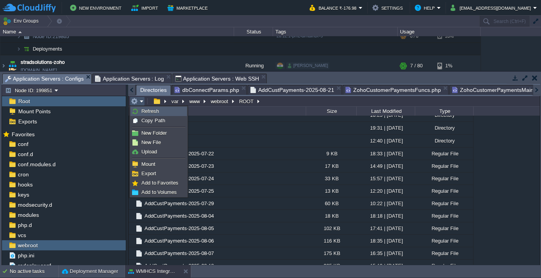
click at [155, 113] on span "Refresh" at bounding box center [150, 111] width 18 height 6
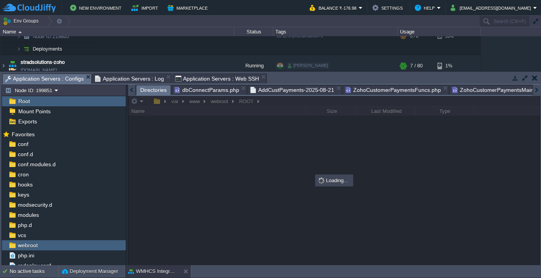
scroll to position [0, 196]
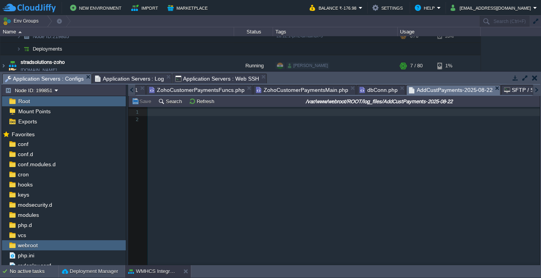
click at [441, 91] on span "AddCustPayments-2025-08-22" at bounding box center [451, 90] width 84 height 10
click at [201, 102] on button "Refresh" at bounding box center [203, 101] width 28 height 7
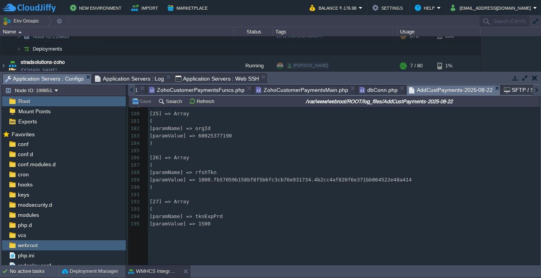
scroll to position [1345, 0]
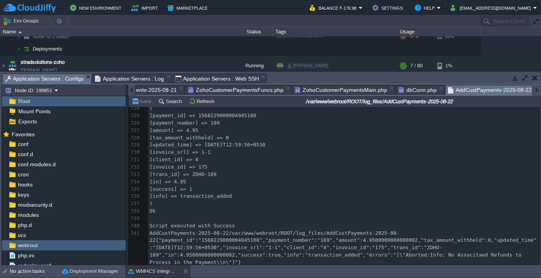
click at [134, 89] on div at bounding box center [131, 90] width 7 height 11
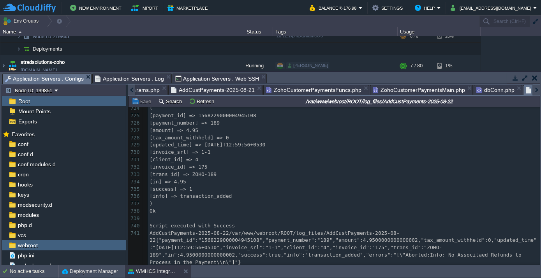
click at [134, 89] on div at bounding box center [131, 90] width 7 height 11
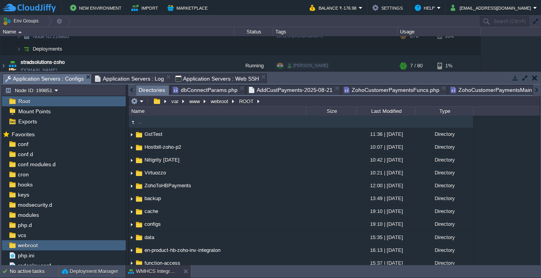
click at [146, 91] on span "Directories" at bounding box center [152, 90] width 26 height 10
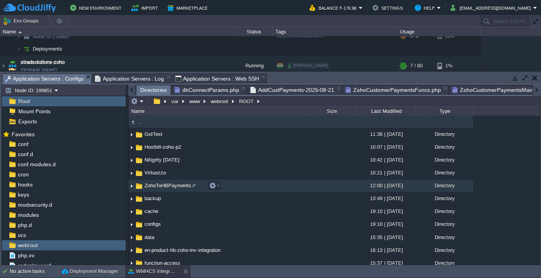
click at [156, 185] on span "ZohoToHBPayments" at bounding box center [167, 185] width 49 height 7
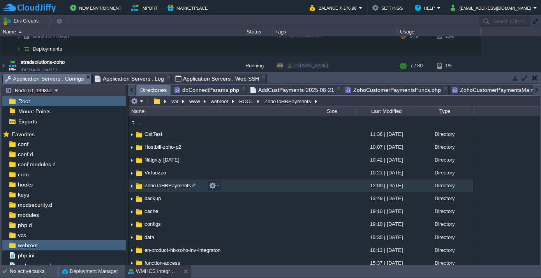
click at [156, 185] on span "ZohoToHBPayments" at bounding box center [167, 185] width 49 height 7
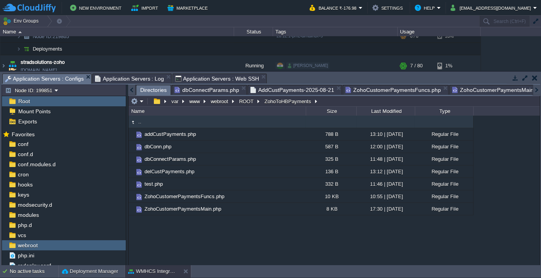
scroll to position [0, 196]
click at [187, 77] on span "Application Servers : Web SSH" at bounding box center [217, 78] width 84 height 9
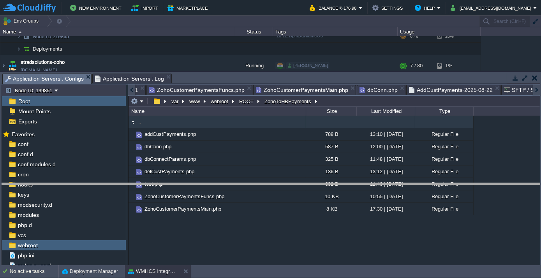
drag, startPoint x: 241, startPoint y: 79, endPoint x: 245, endPoint y: 189, distance: 109.9
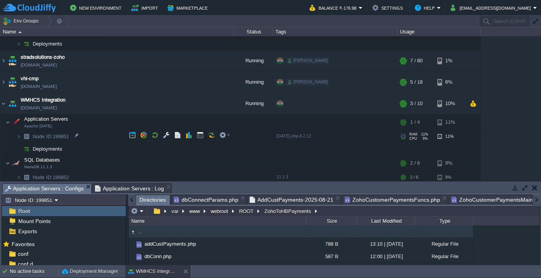
scroll to position [121, 0]
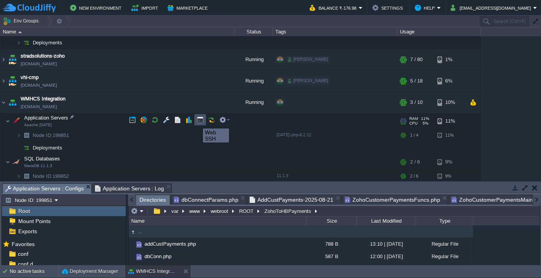
click at [197, 121] on button "button" at bounding box center [200, 119] width 7 height 7
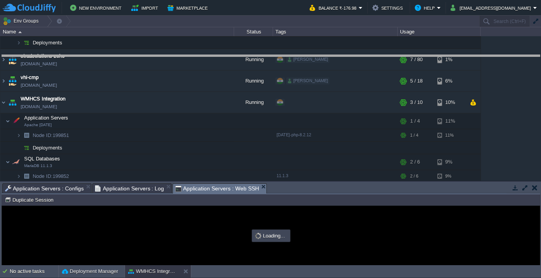
drag, startPoint x: 297, startPoint y: 189, endPoint x: 298, endPoint y: 60, distance: 128.1
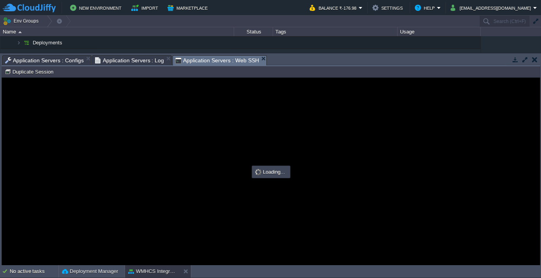
scroll to position [0, 0]
type input "#000000"
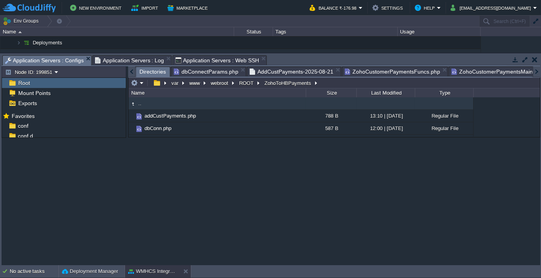
click at [51, 63] on span "Application Servers : Configs" at bounding box center [44, 61] width 79 height 10
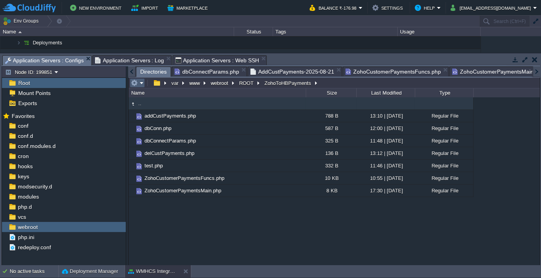
click at [142, 83] on em at bounding box center [137, 82] width 13 height 7
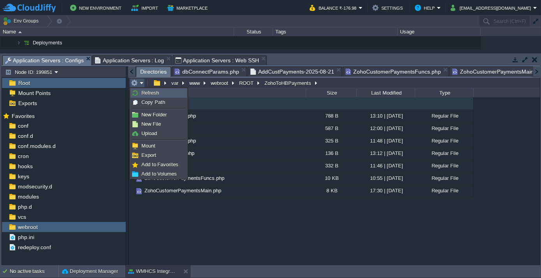
click at [143, 94] on span "Refresh" at bounding box center [150, 93] width 18 height 6
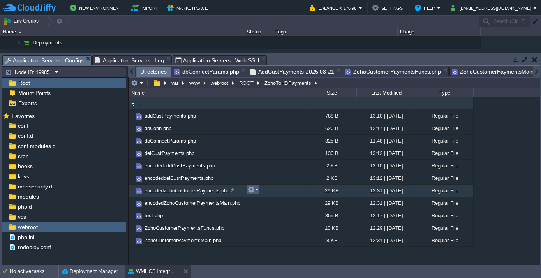
click at [255, 191] on em at bounding box center [253, 189] width 11 height 7
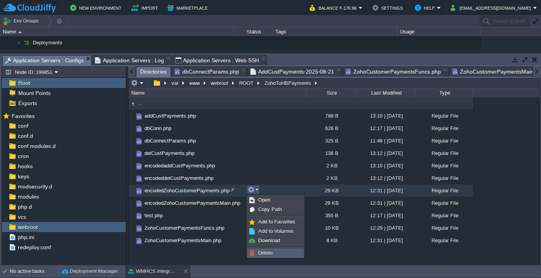
click at [276, 249] on link "Delete" at bounding box center [276, 253] width 56 height 9
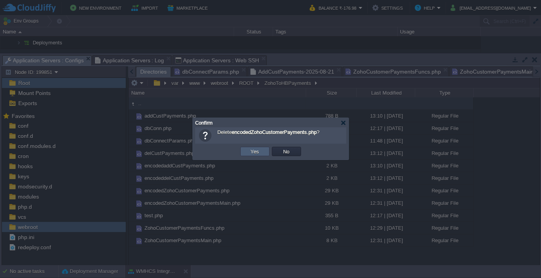
click at [259, 149] on button "Yes" at bounding box center [254, 151] width 13 height 7
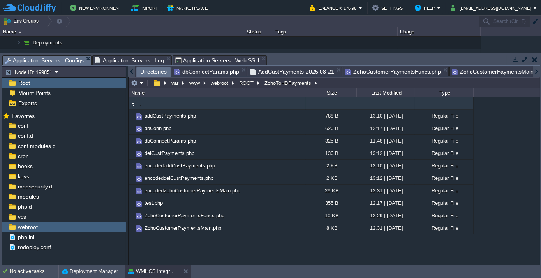
click at [218, 61] on span "Application Servers : Web SSH" at bounding box center [217, 60] width 84 height 9
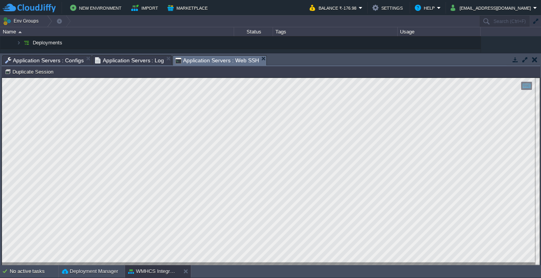
click at [67, 59] on span "Application Servers : Configs" at bounding box center [44, 60] width 79 height 9
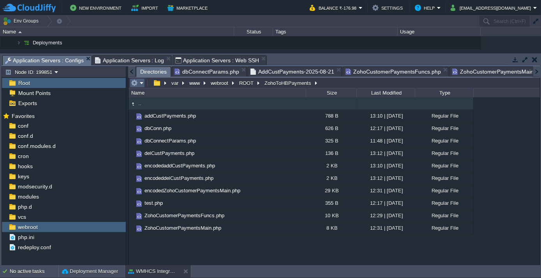
click at [143, 82] on td at bounding box center [137, 82] width 15 height 9
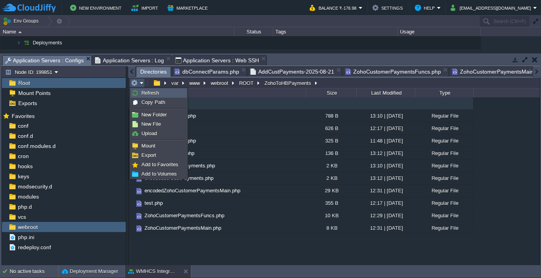
click at [147, 91] on span "Refresh" at bounding box center [150, 93] width 18 height 6
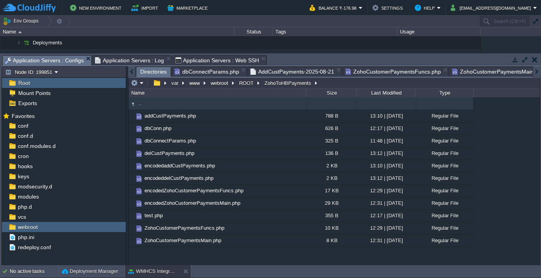
click at [218, 267] on td "No active tasks Deployment Manager WMHCS Integration" at bounding box center [270, 271] width 541 height 12
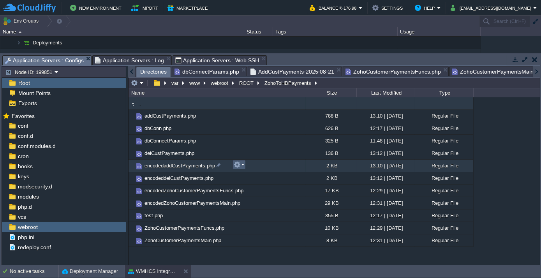
click at [242, 164] on em at bounding box center [239, 164] width 11 height 7
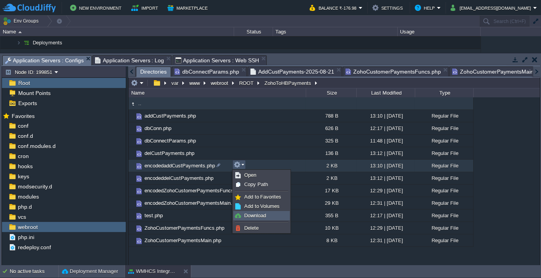
click at [249, 213] on span "Download" at bounding box center [255, 216] width 22 height 6
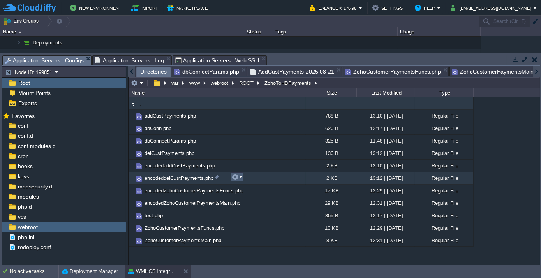
click at [240, 177] on em at bounding box center [237, 177] width 11 height 7
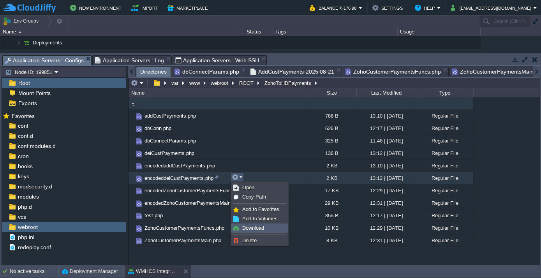
click at [255, 229] on span "Download" at bounding box center [253, 228] width 22 height 6
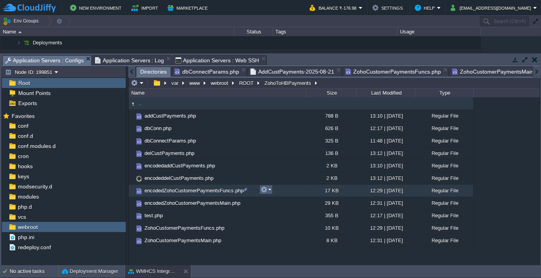
click at [269, 189] on em at bounding box center [266, 189] width 11 height 7
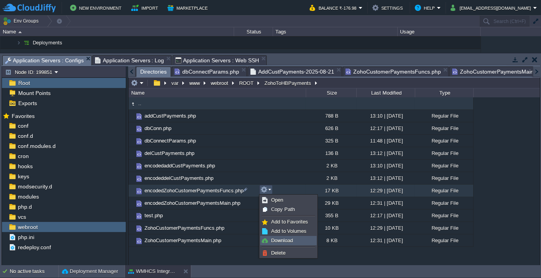
click at [279, 238] on span "Download" at bounding box center [282, 241] width 22 height 6
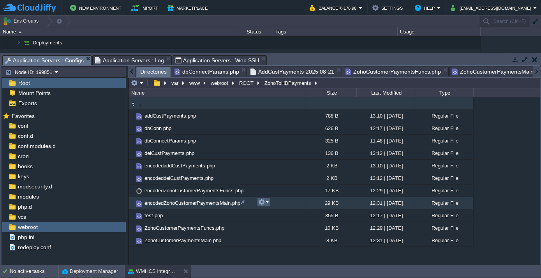
click at [267, 202] on em at bounding box center [263, 202] width 11 height 7
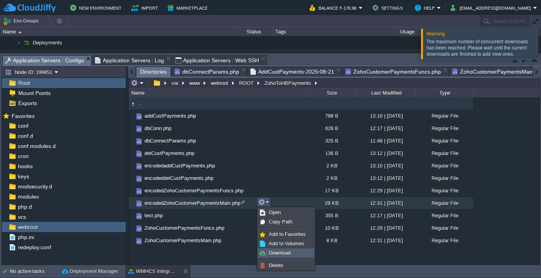
drag, startPoint x: 285, startPoint y: 251, endPoint x: 278, endPoint y: 231, distance: 21.6
click at [285, 252] on span "Download" at bounding box center [280, 253] width 22 height 6
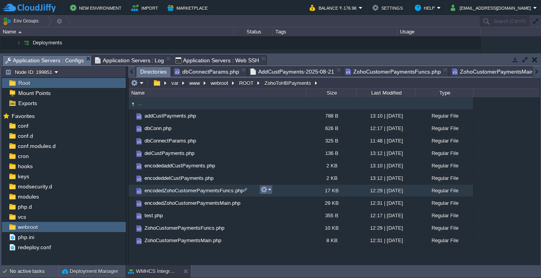
click at [270, 190] on em at bounding box center [266, 189] width 11 height 7
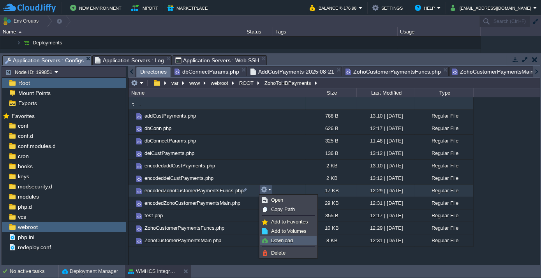
click at [292, 240] on span "Download" at bounding box center [282, 241] width 22 height 6
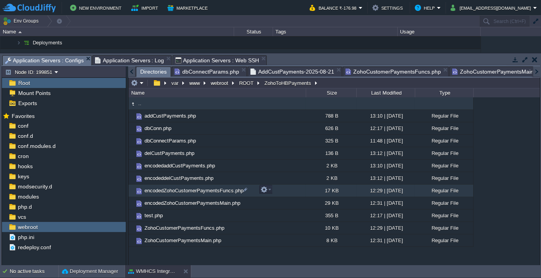
click at [190, 192] on span "encodedZohoCustomerPaymentsFuncs.php" at bounding box center [193, 190] width 101 height 7
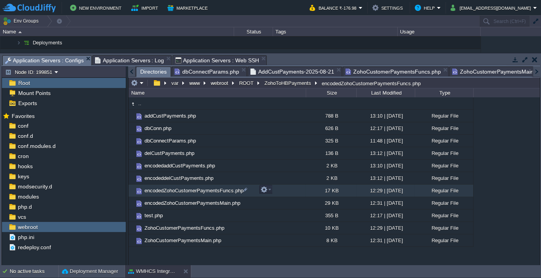
click at [190, 192] on span "encodedZohoCustomerPaymentsFuncs.php" at bounding box center [193, 190] width 101 height 7
